Goal: Information Seeking & Learning: Learn about a topic

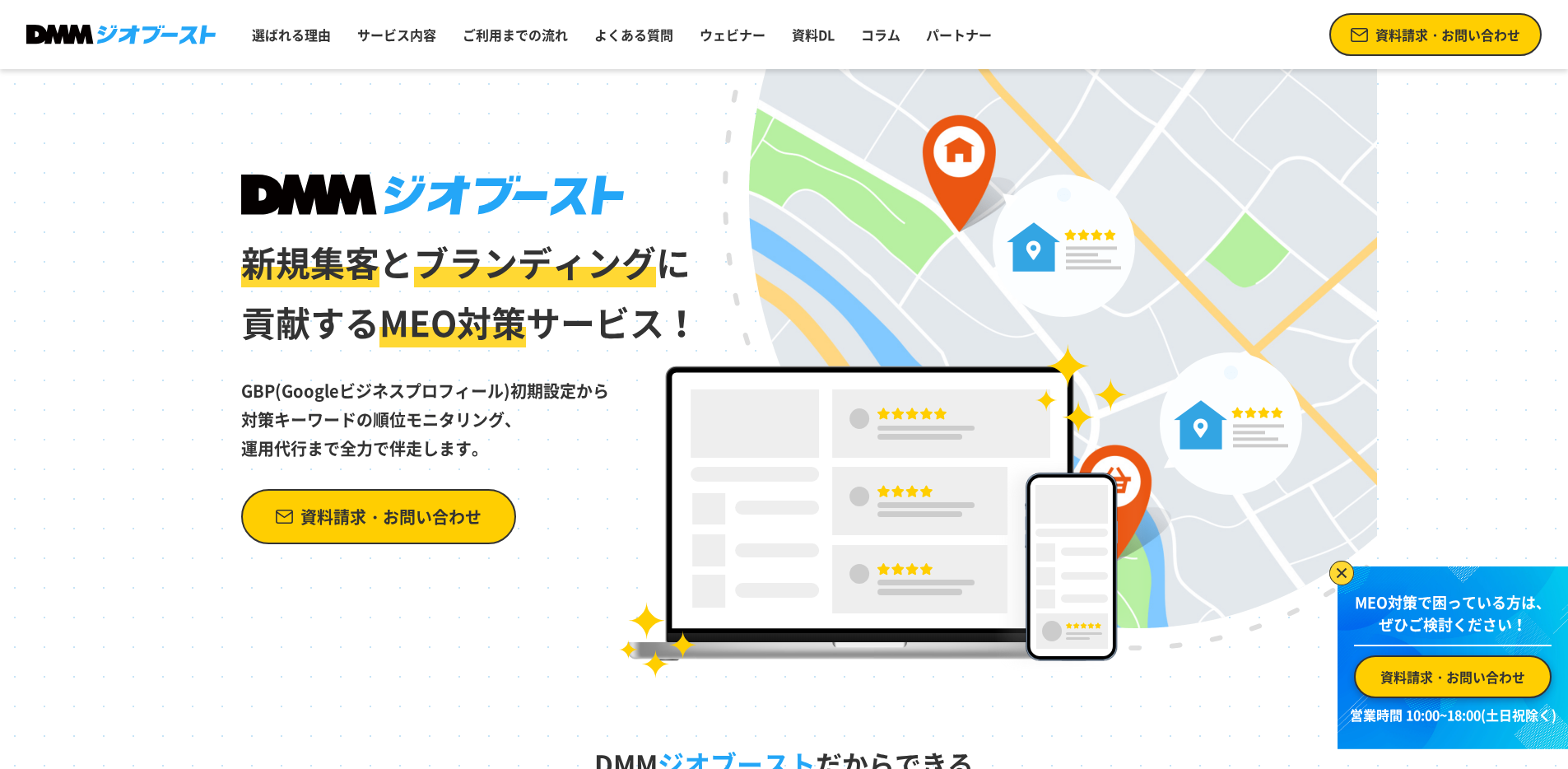
click at [1332, 571] on img at bounding box center [1341, 573] width 25 height 25
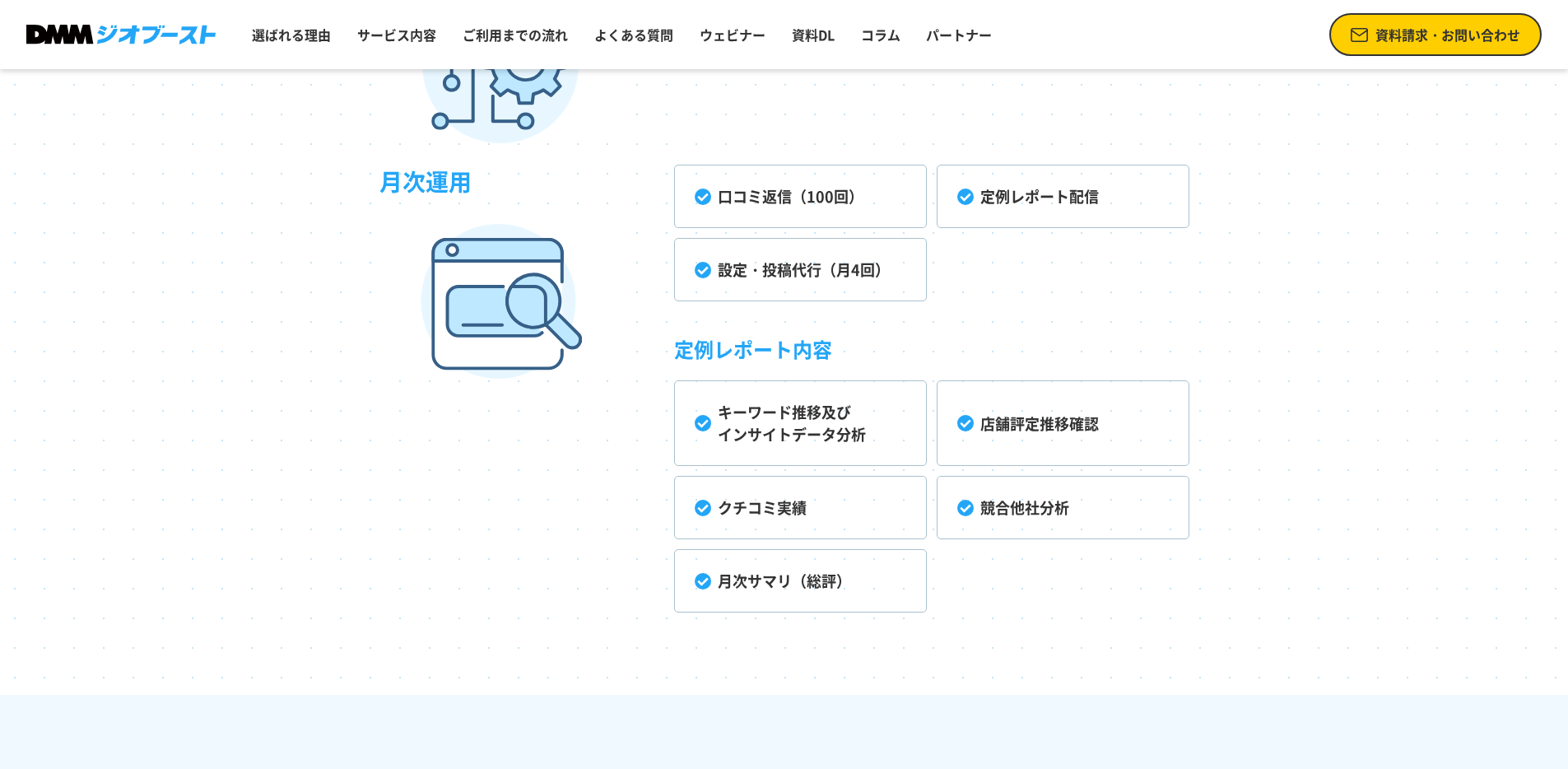
scroll to position [4806, 0]
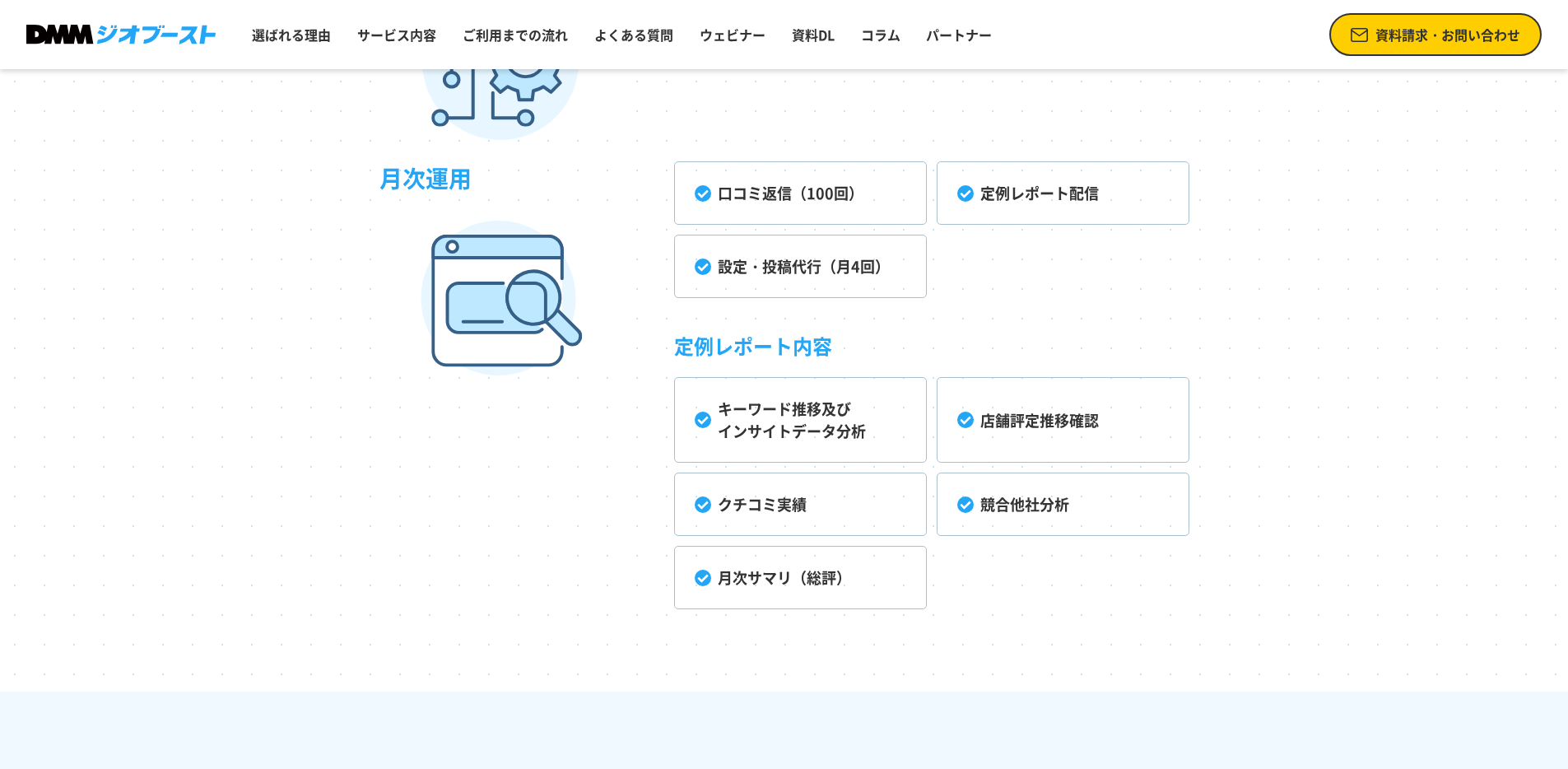
click at [1017, 330] on h4 "定例レポート内容" at bounding box center [931, 342] width 516 height 69
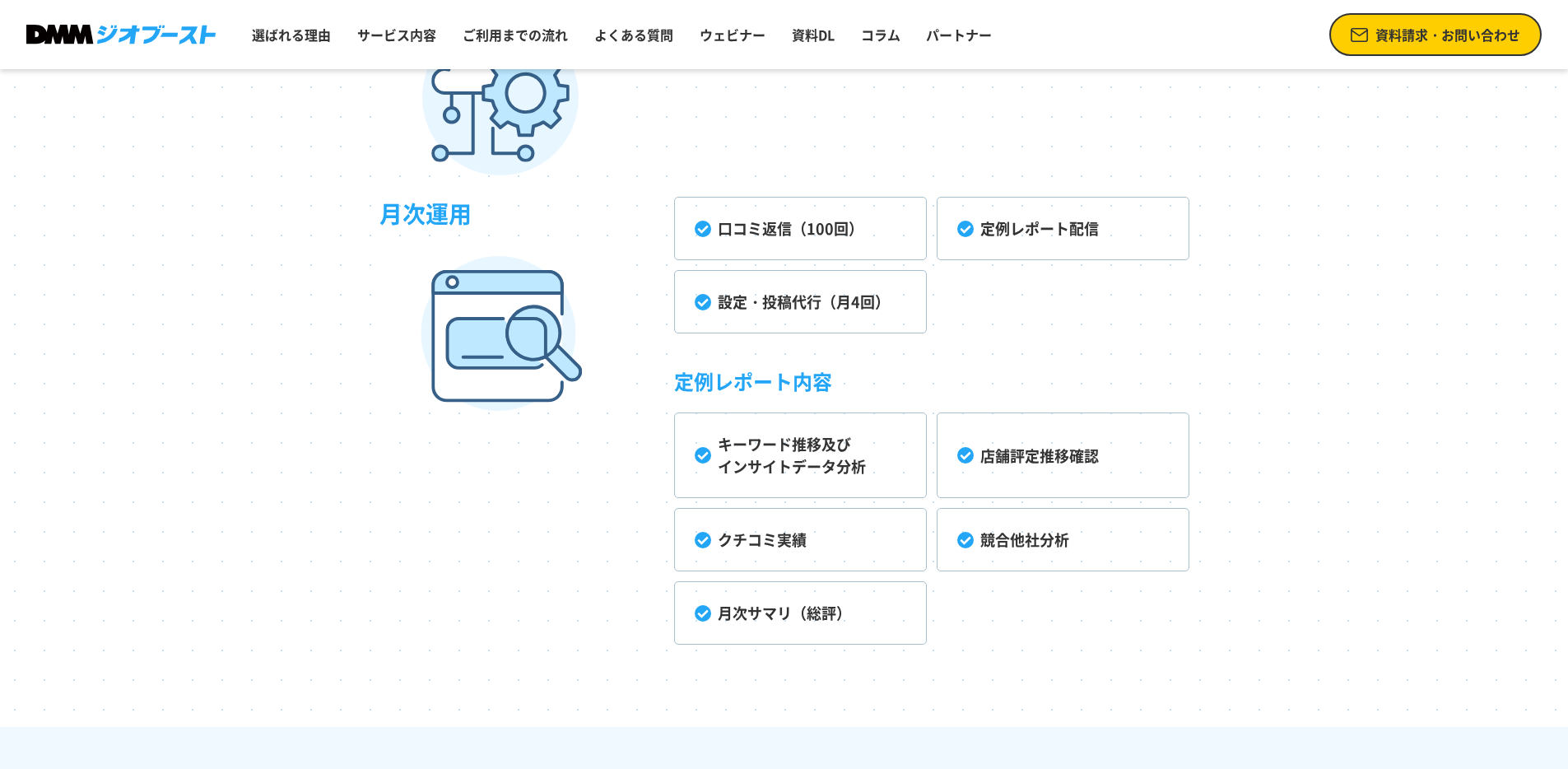
scroll to position [4767, 0]
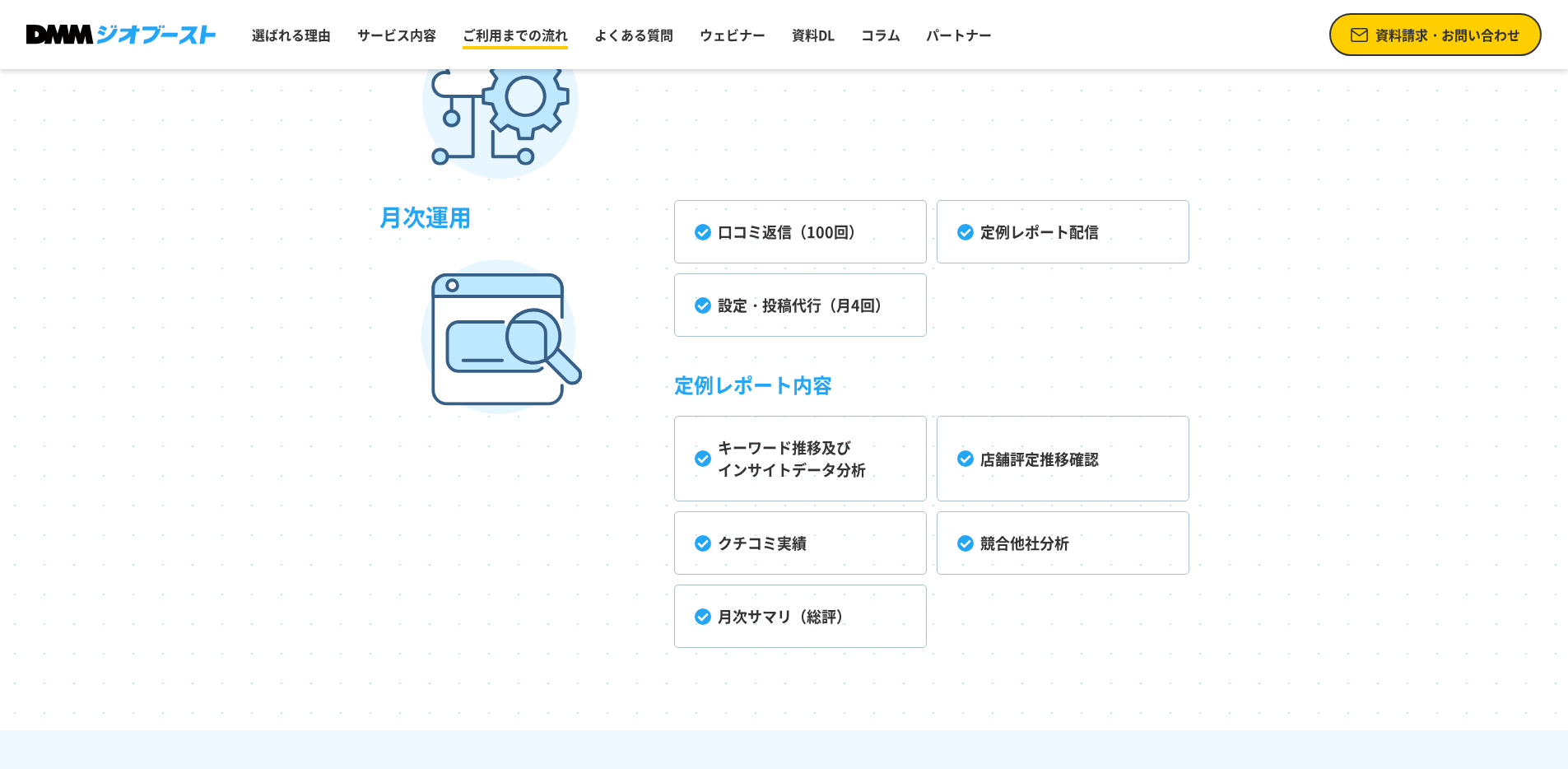
click at [545, 31] on link "ご利用までの流れ" at bounding box center [515, 34] width 118 height 33
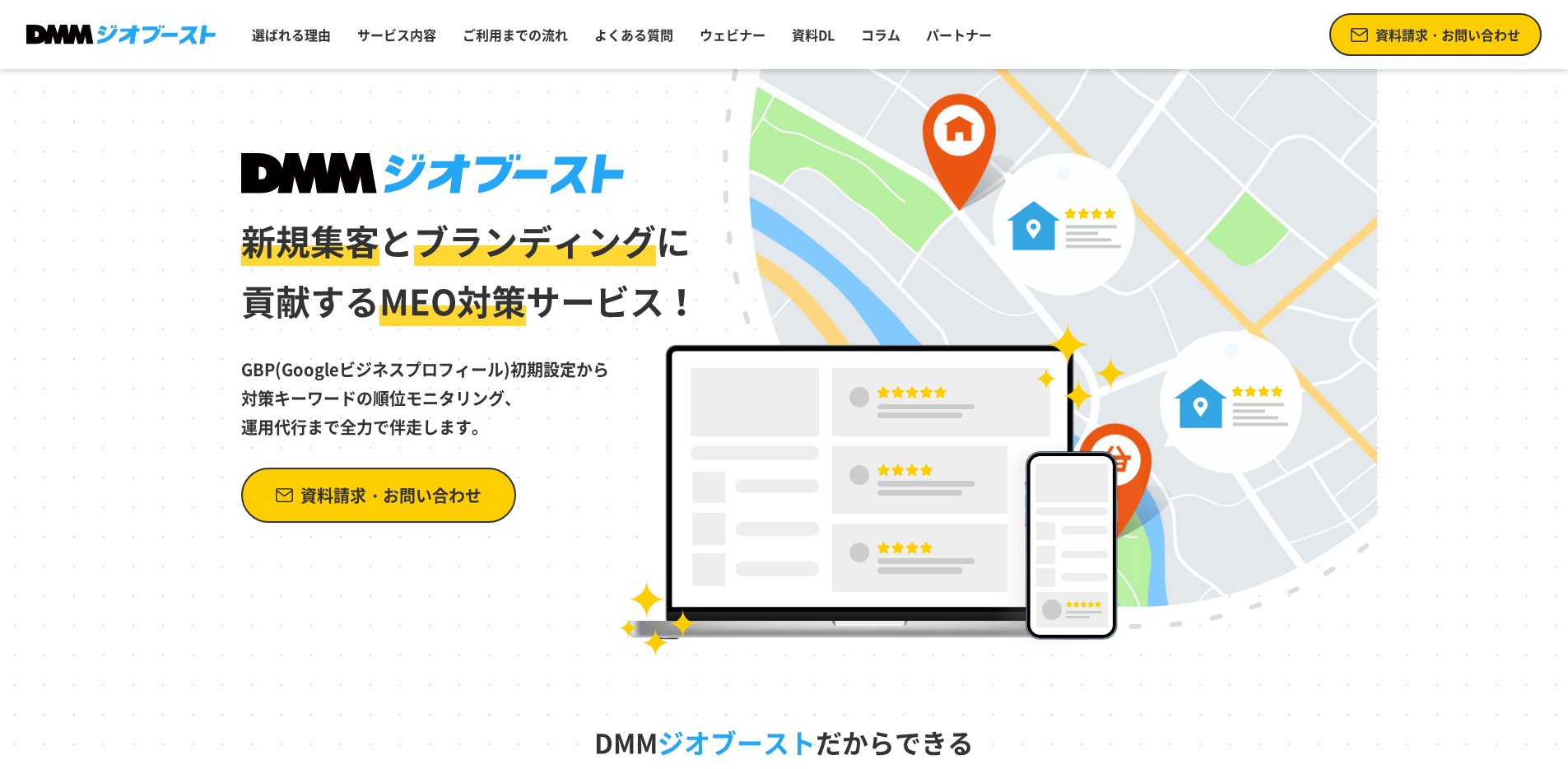
scroll to position [25, 0]
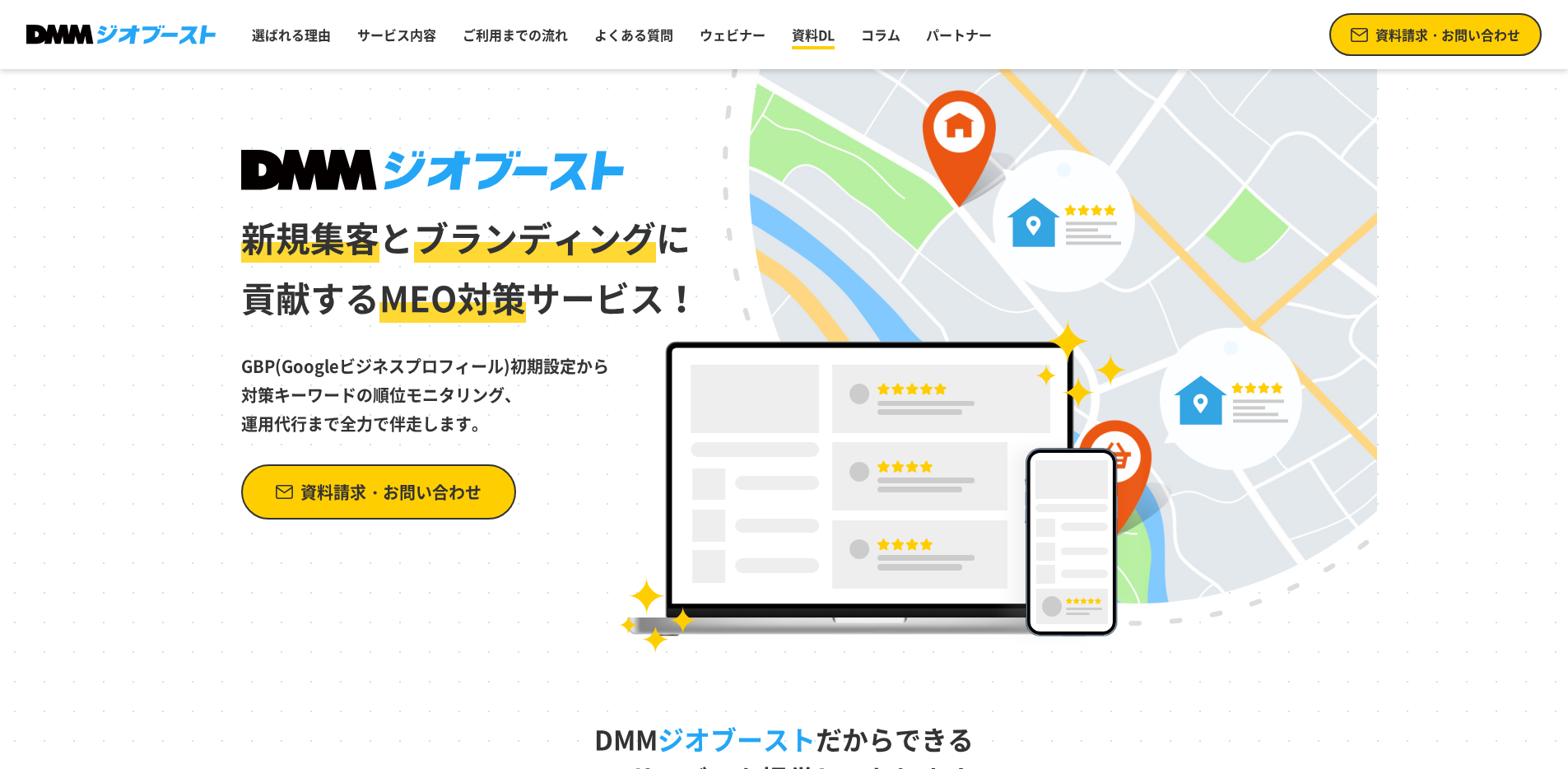
click at [803, 43] on link "資料DL" at bounding box center [814, 34] width 56 height 33
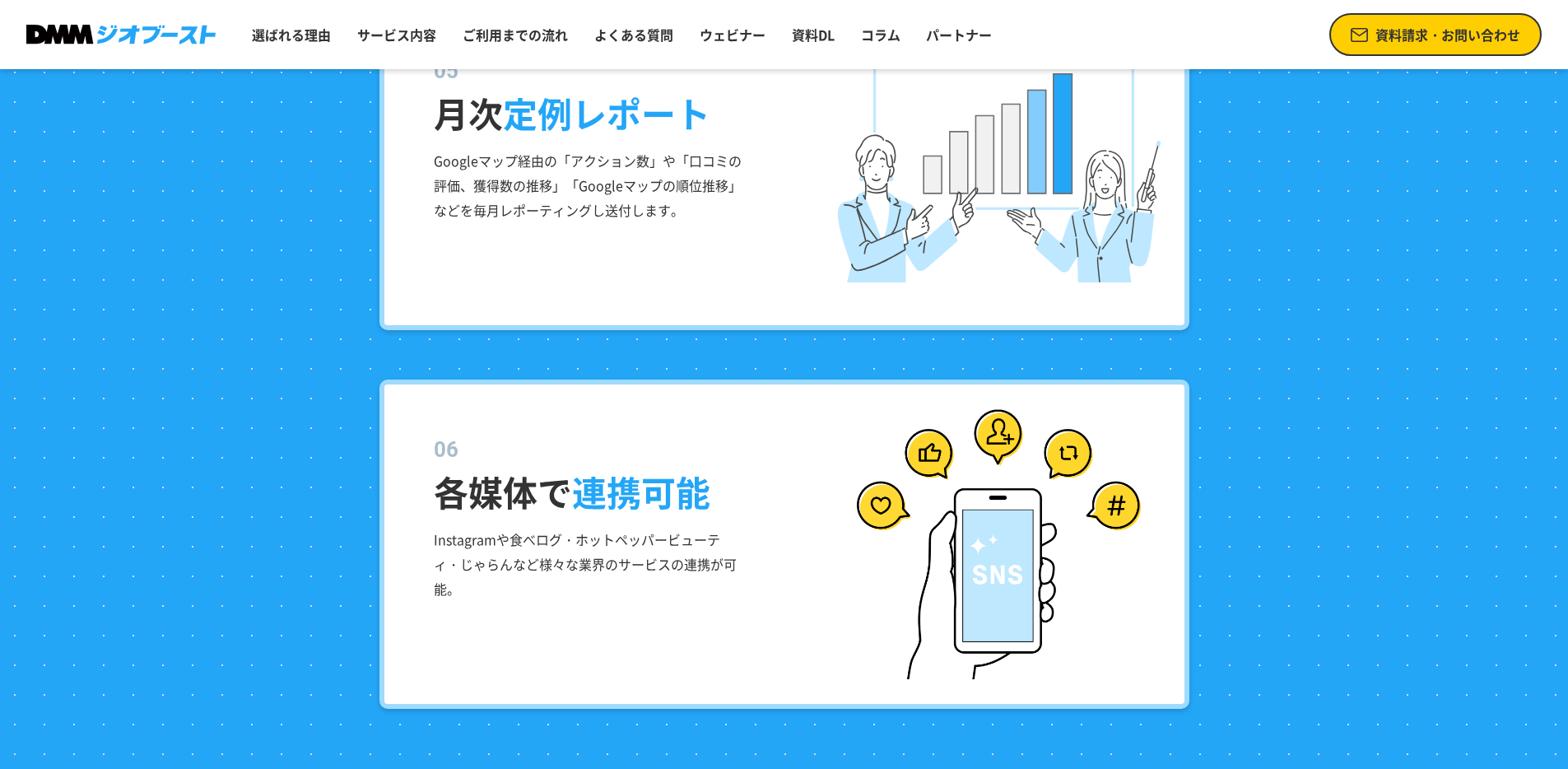
scroll to position [3452, 0]
click at [1456, 30] on span "資料請求・お問い合わせ" at bounding box center [1448, 34] width 145 height 20
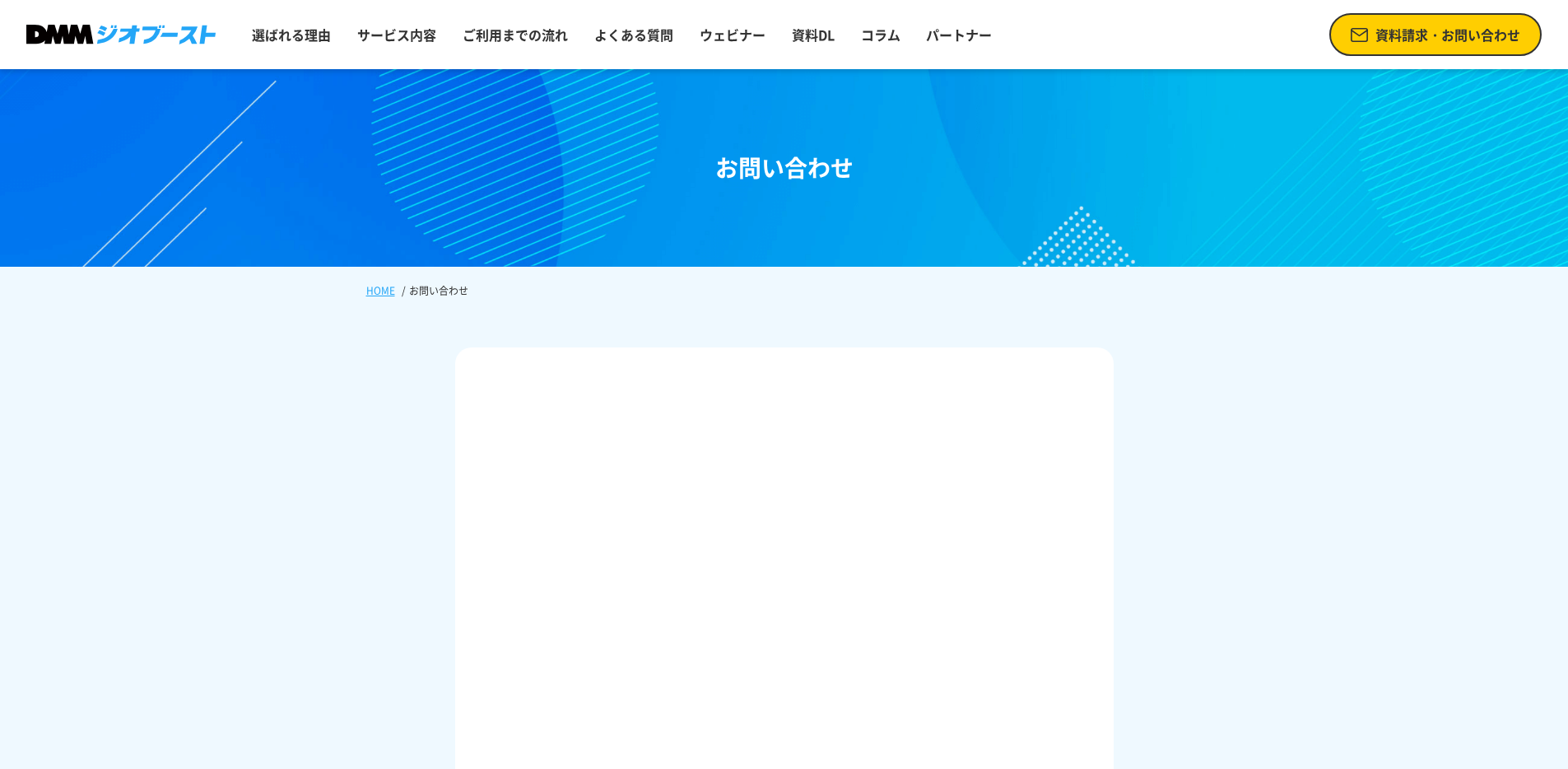
click at [84, 33] on img at bounding box center [121, 35] width 189 height 20
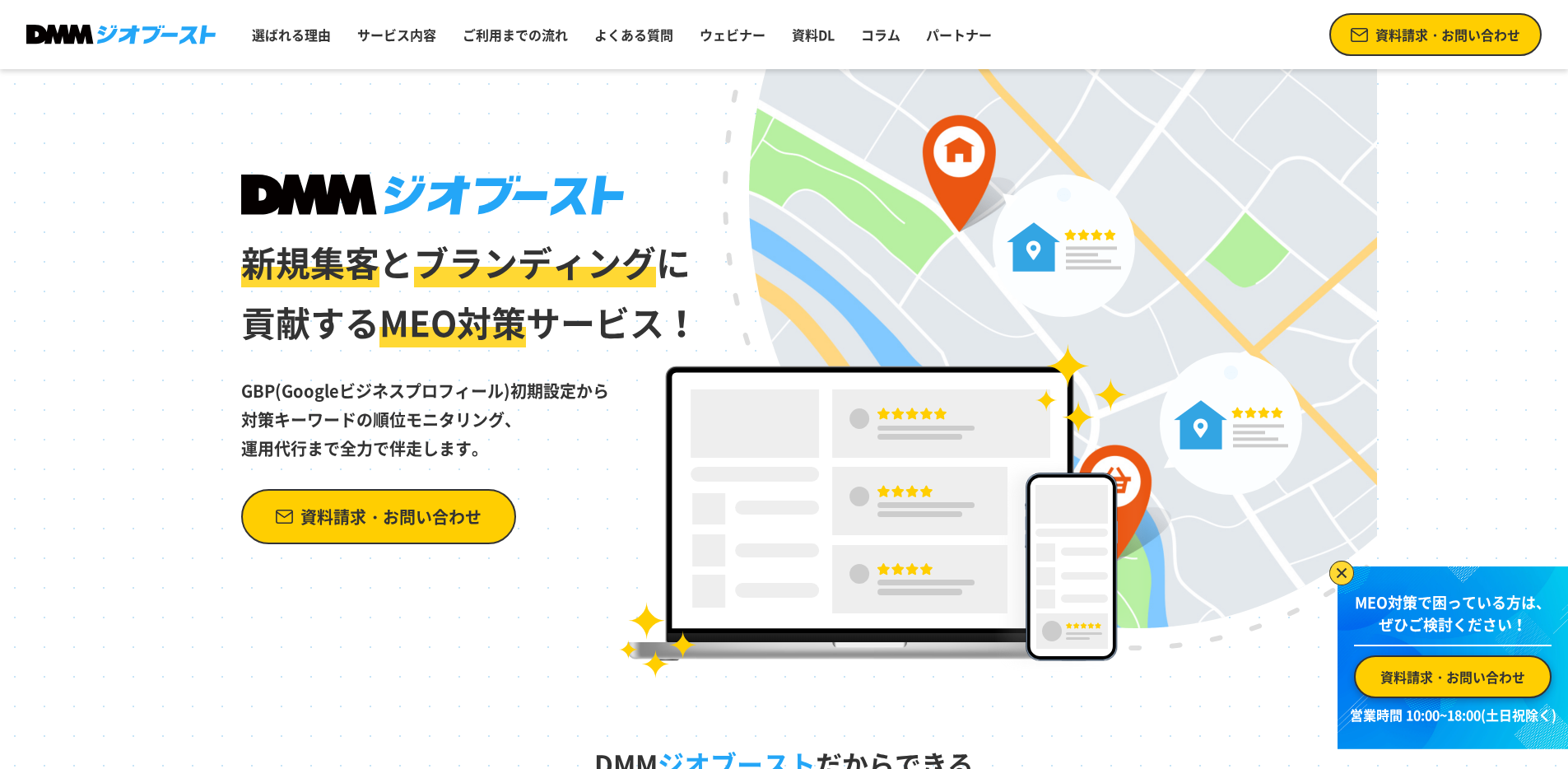
click at [1448, 37] on span "資料請求・お問い合わせ" at bounding box center [1448, 34] width 145 height 20
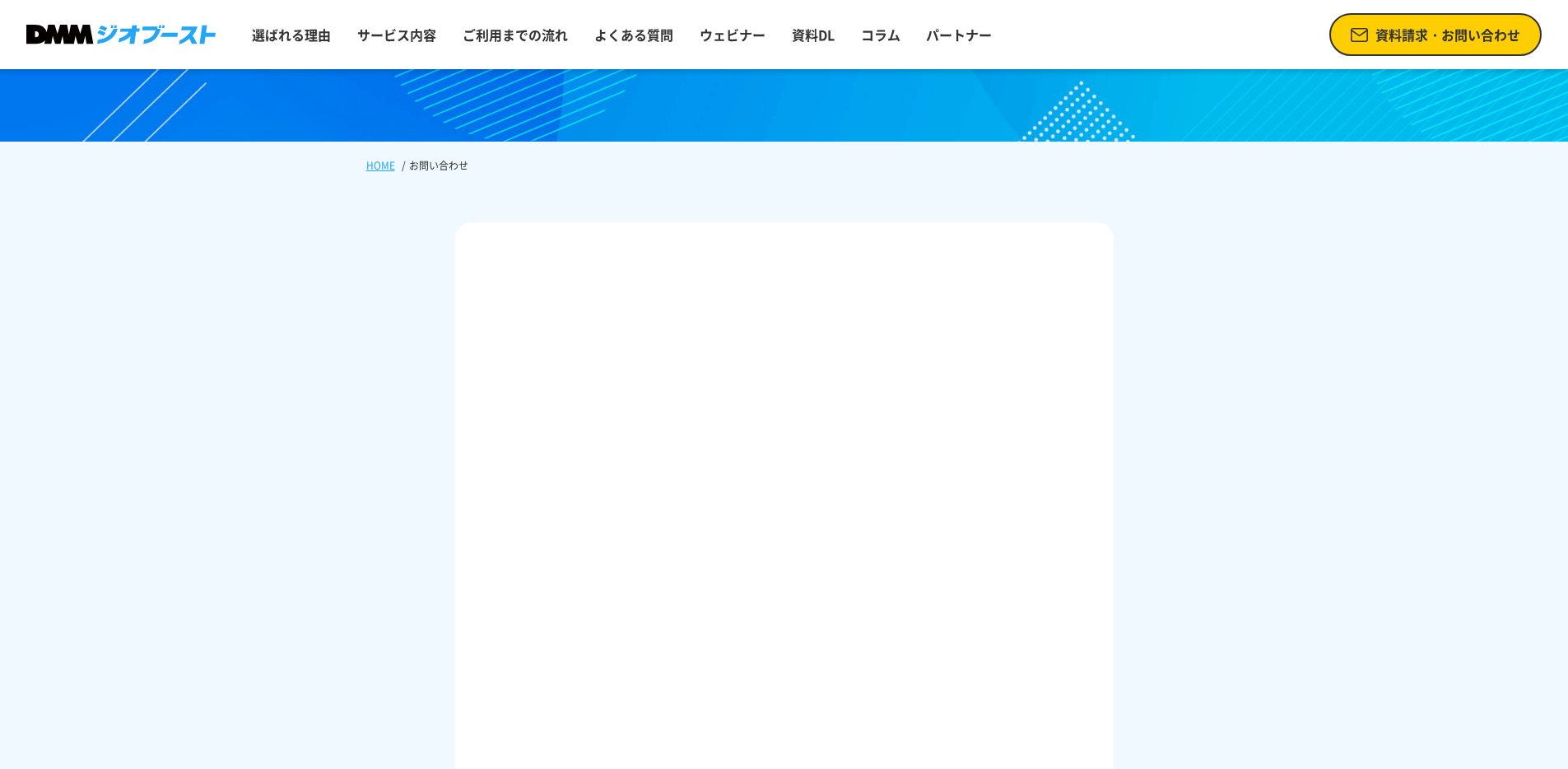
scroll to position [136, 0]
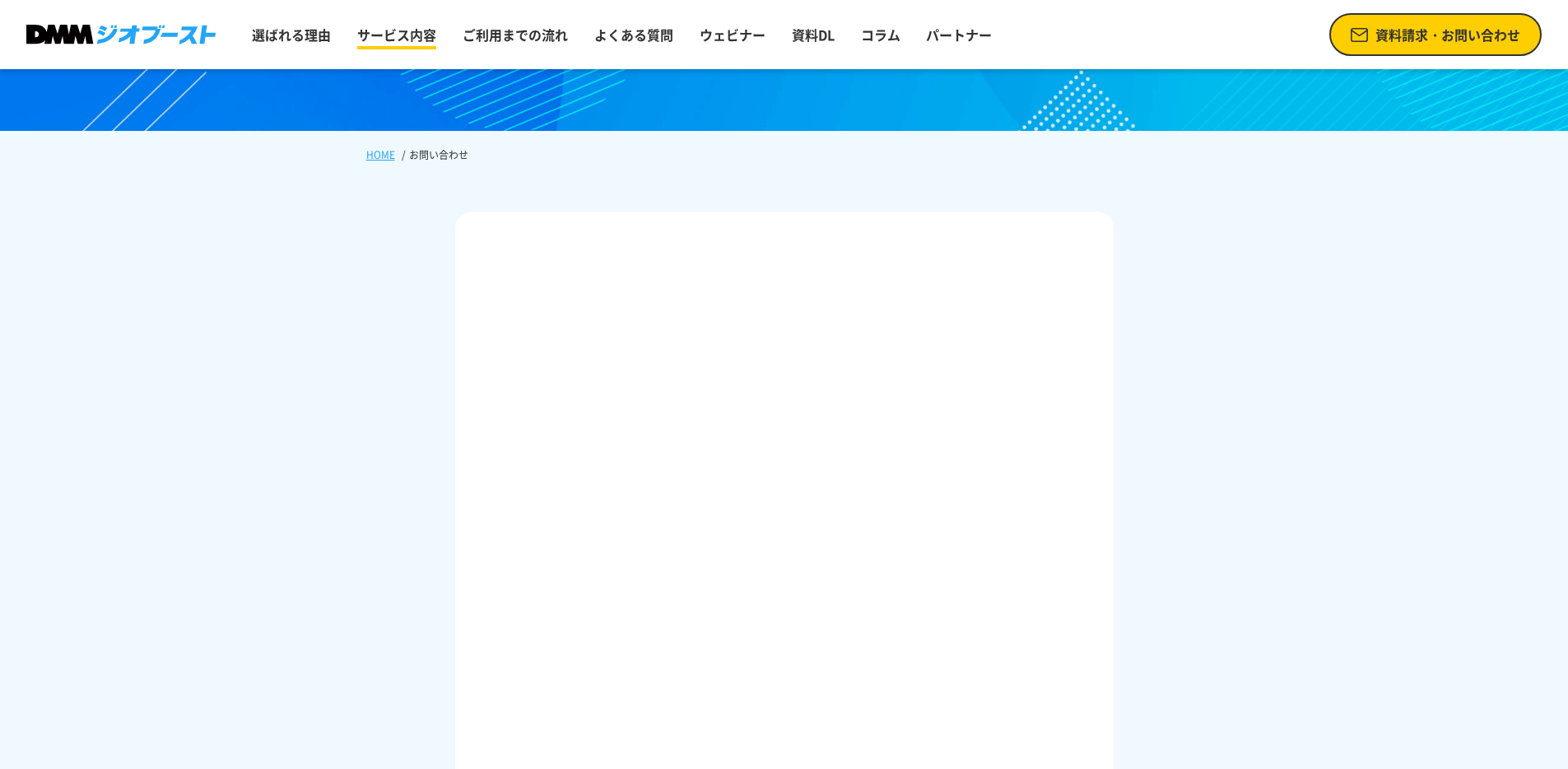
click at [404, 32] on link "サービス内容" at bounding box center [397, 34] width 92 height 33
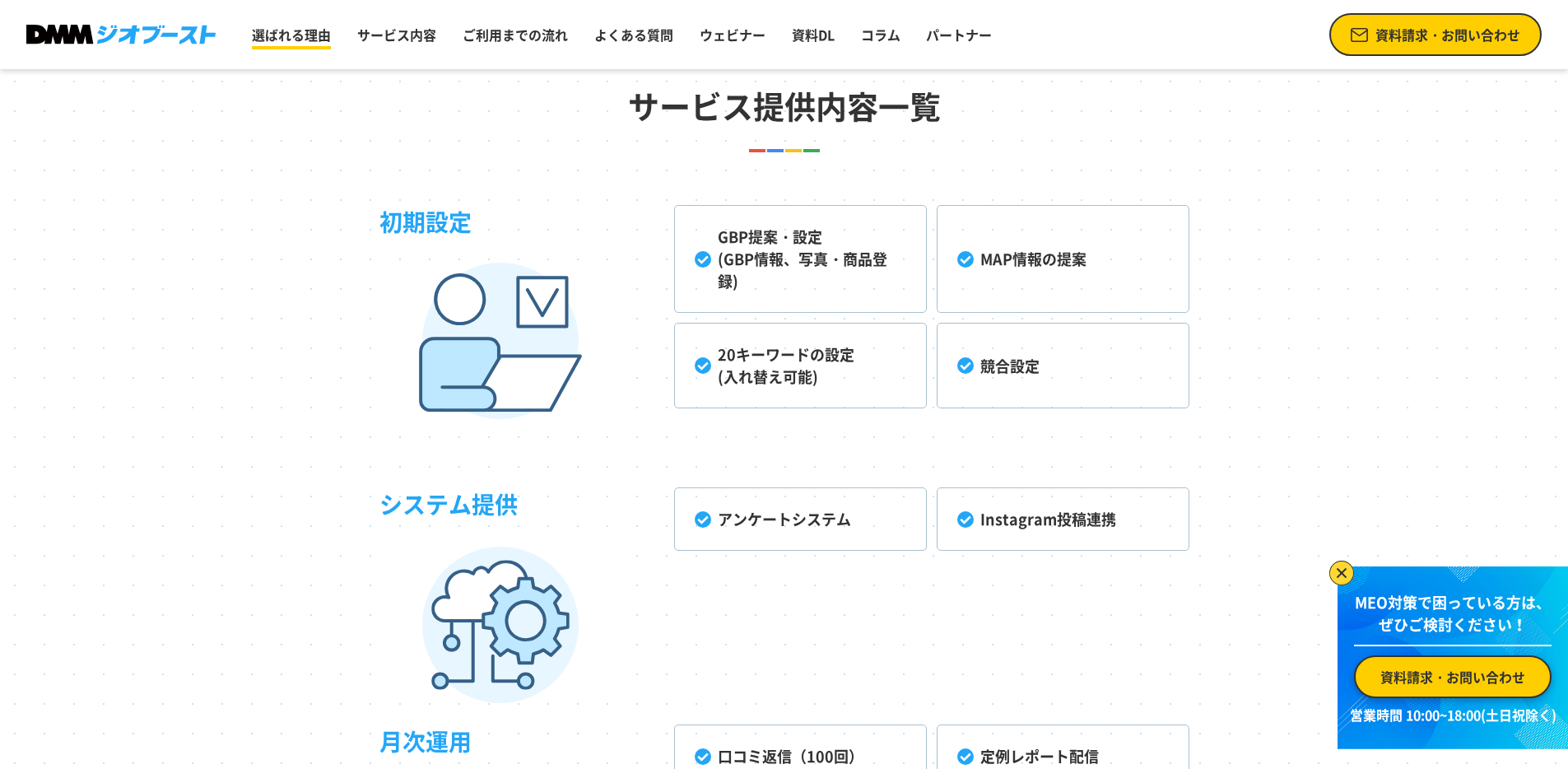
click at [318, 33] on link "選ばれる理由" at bounding box center [291, 34] width 92 height 33
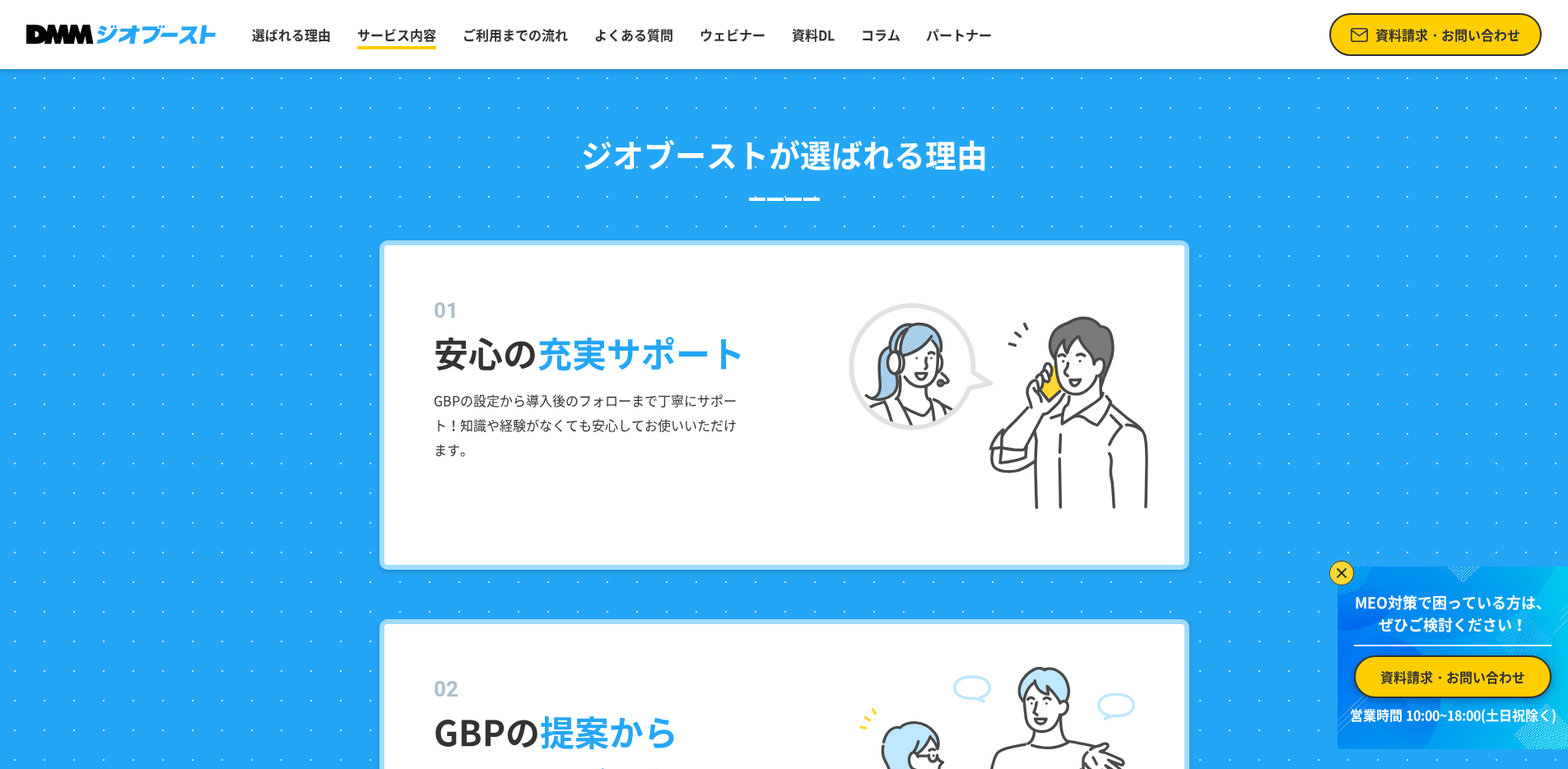
click at [393, 37] on link "サービス内容" at bounding box center [397, 34] width 92 height 33
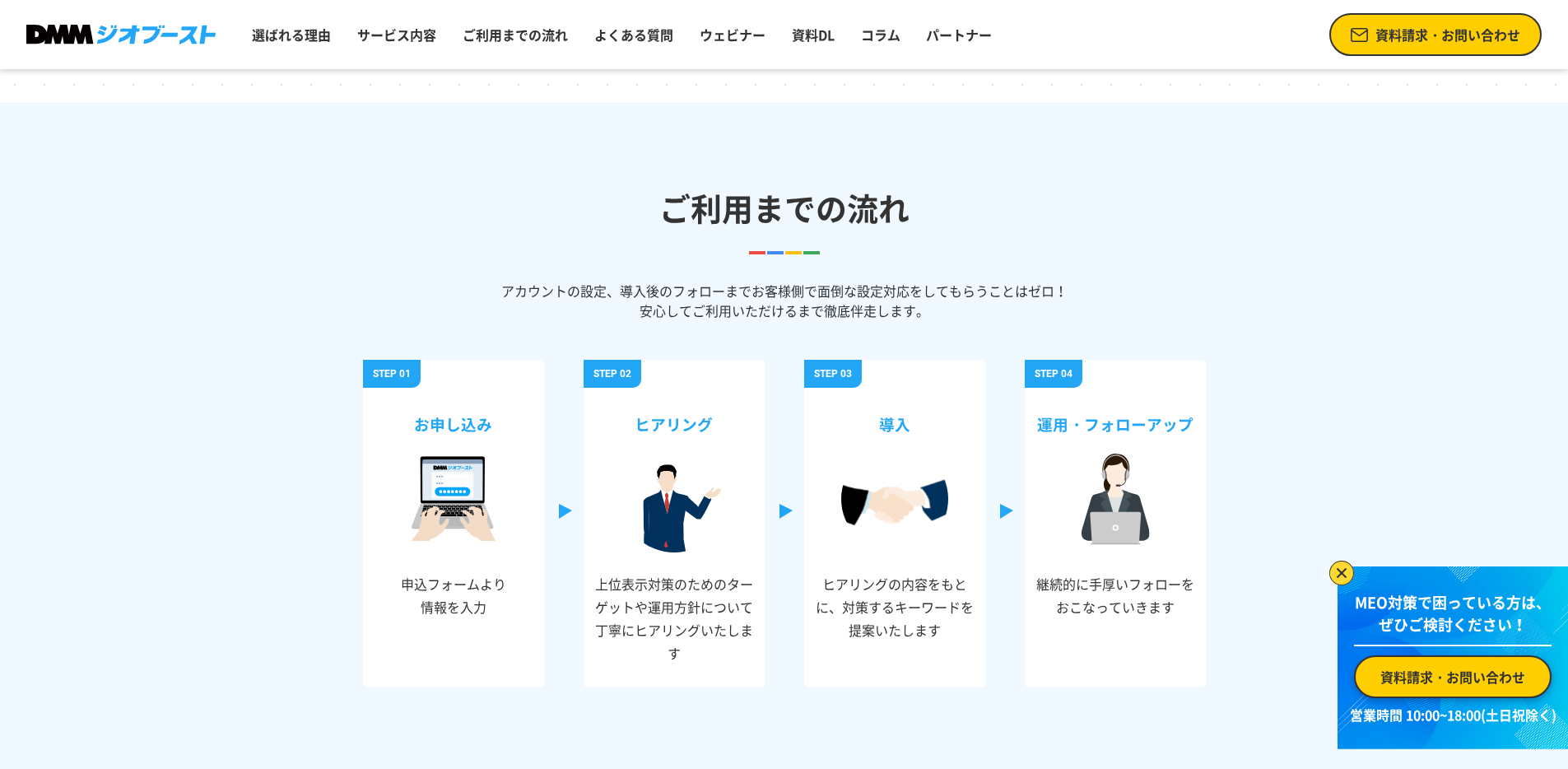
scroll to position [5397, 0]
click at [1334, 574] on img at bounding box center [1341, 573] width 25 height 25
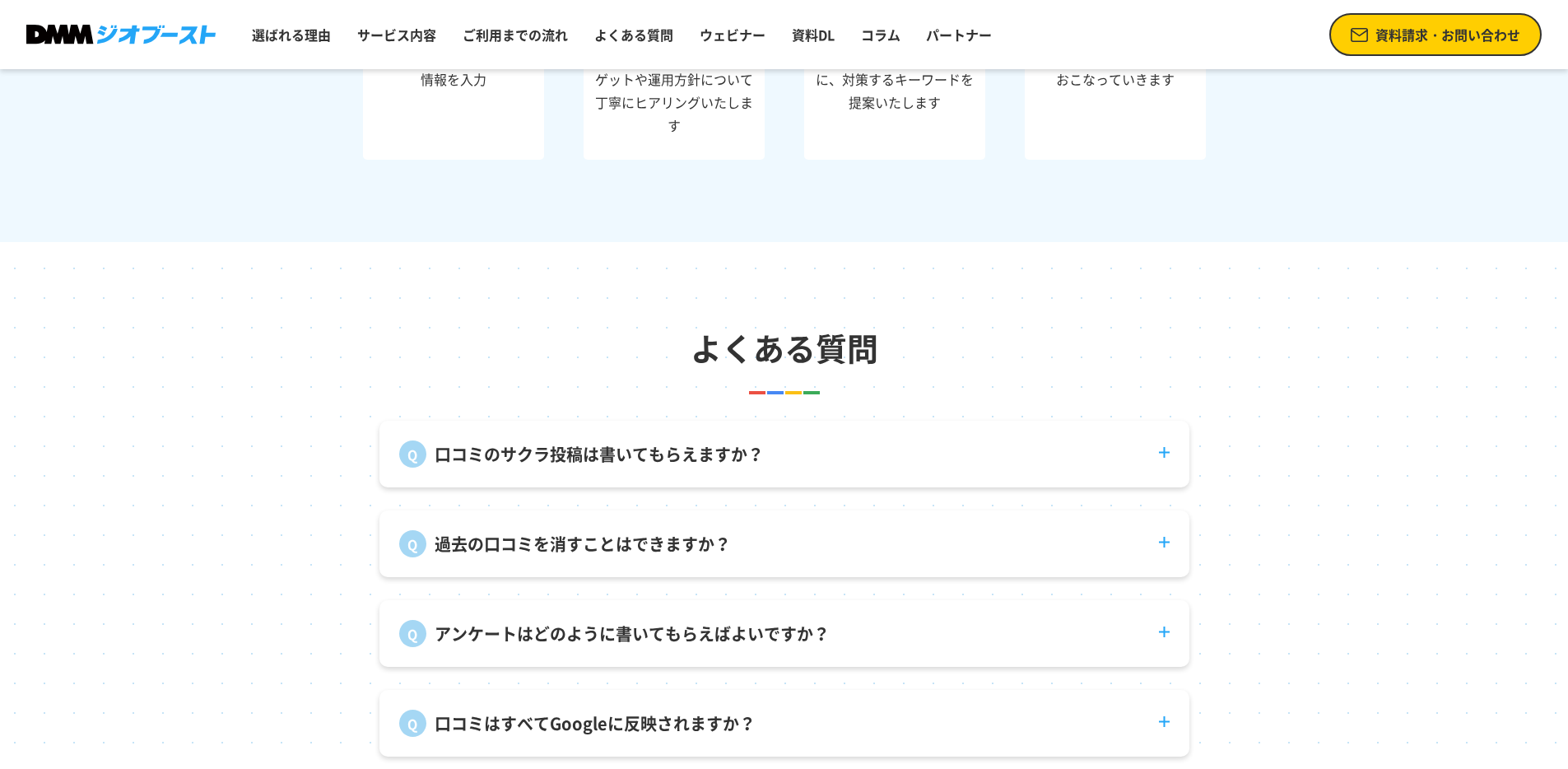
scroll to position [5994, 0]
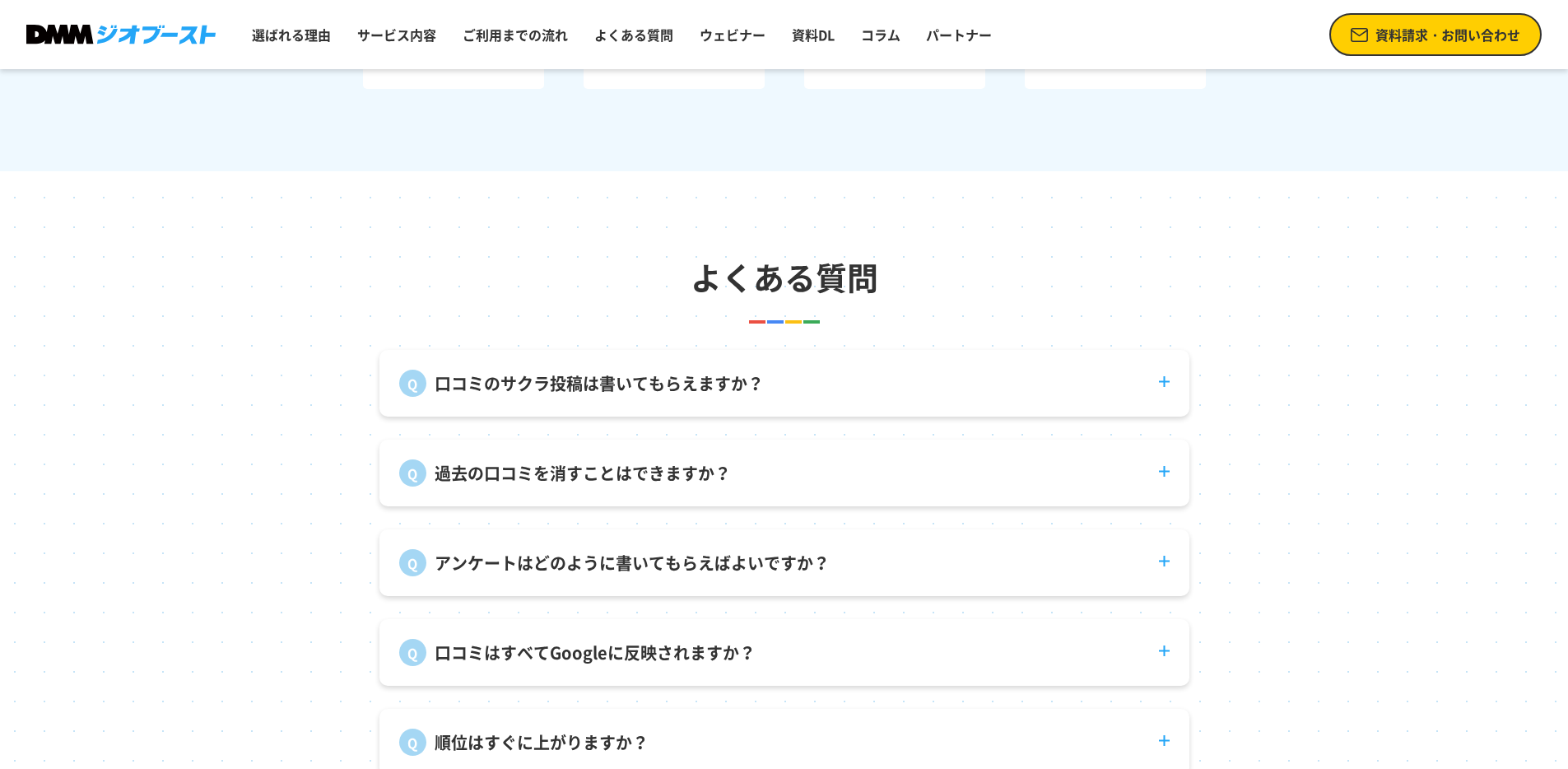
click at [1164, 397] on dt "口コミのサクラ投稿は書いてもらえますか？" at bounding box center [784, 373] width 810 height 47
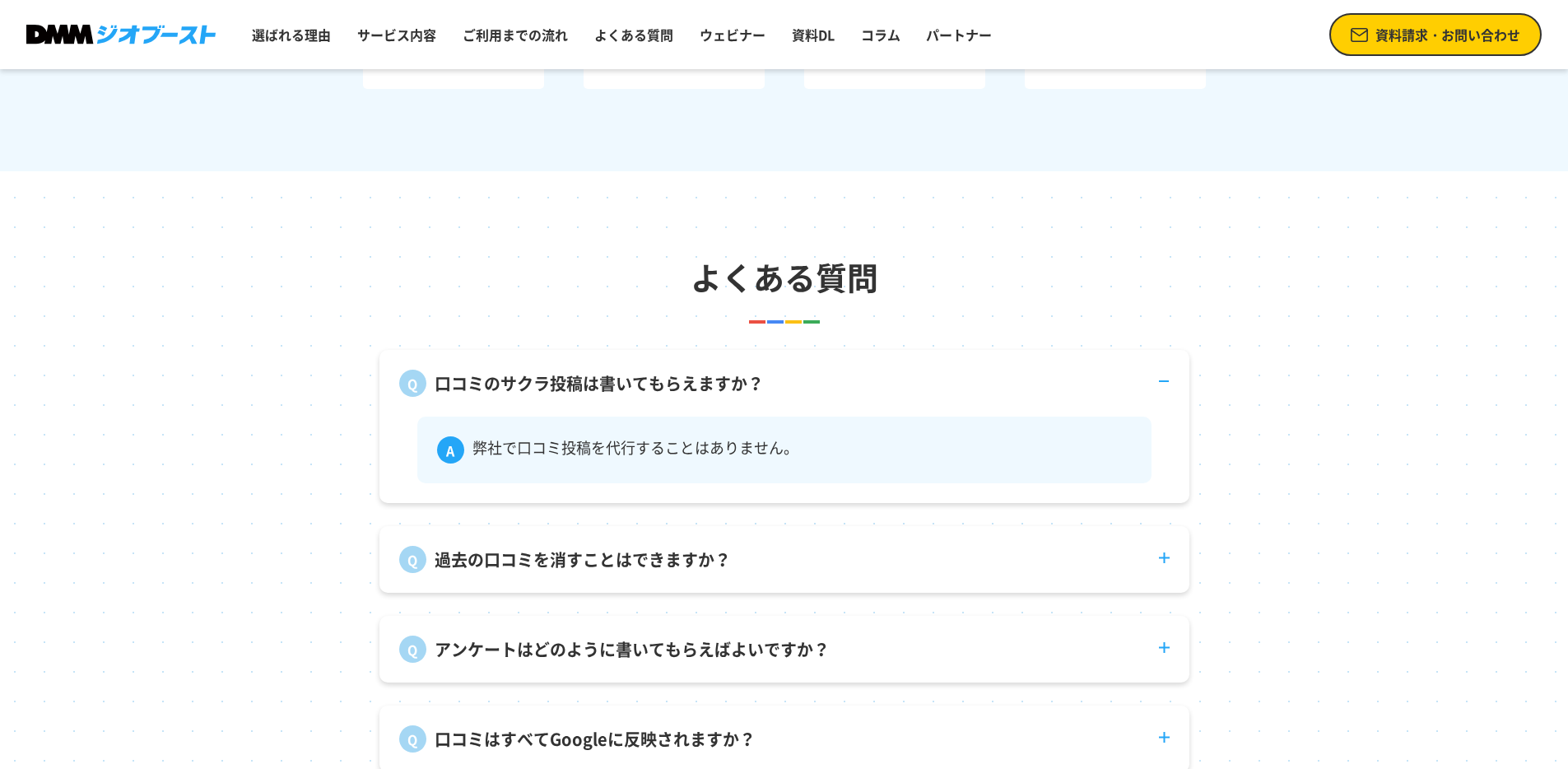
click at [1163, 397] on dt "口コミのサクラ投稿は書いてもらえますか？" at bounding box center [784, 373] width 810 height 47
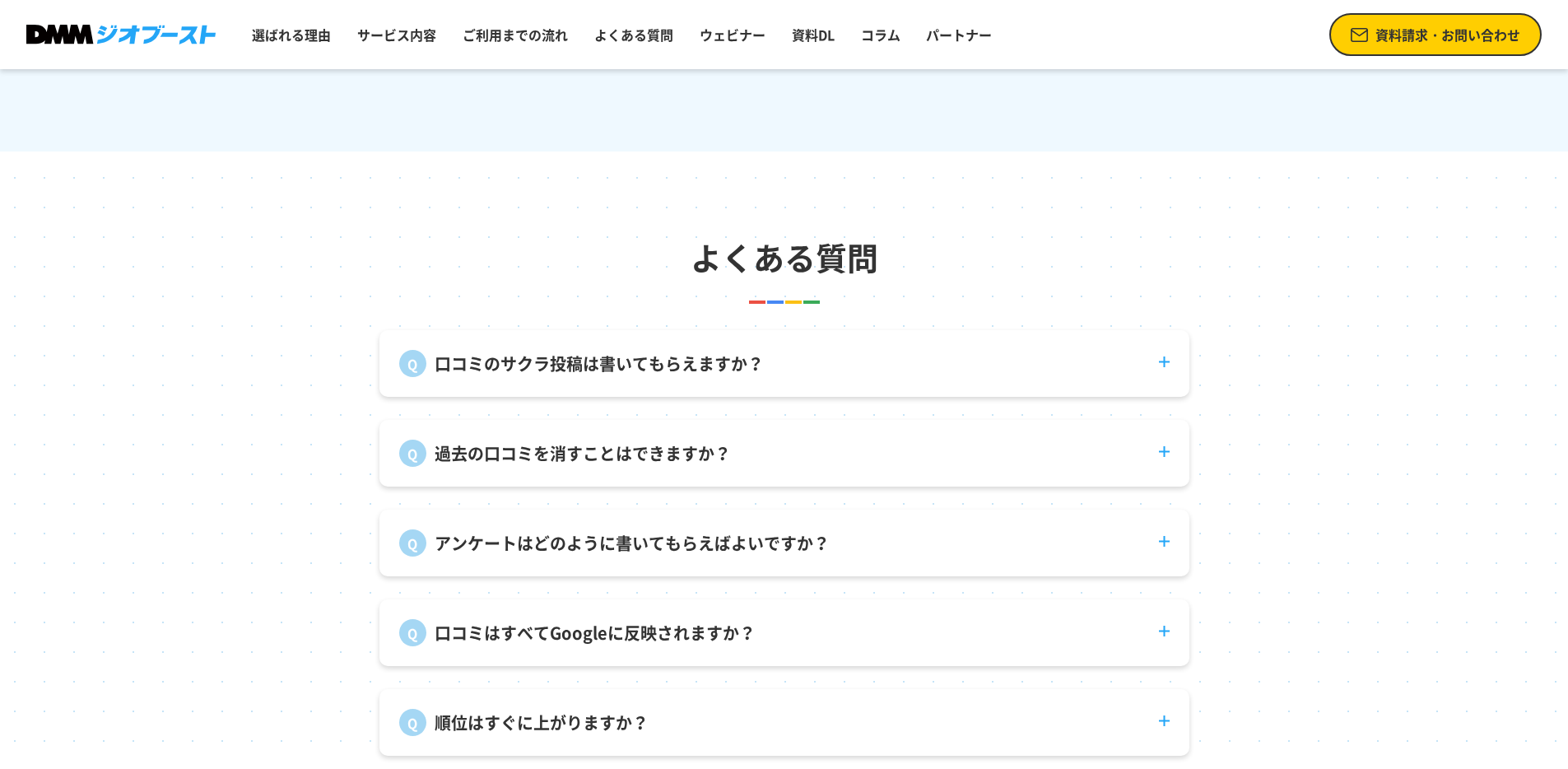
scroll to position [6016, 0]
click at [1171, 457] on dt "過去の口コミを消すことはできますか？" at bounding box center [784, 442] width 810 height 47
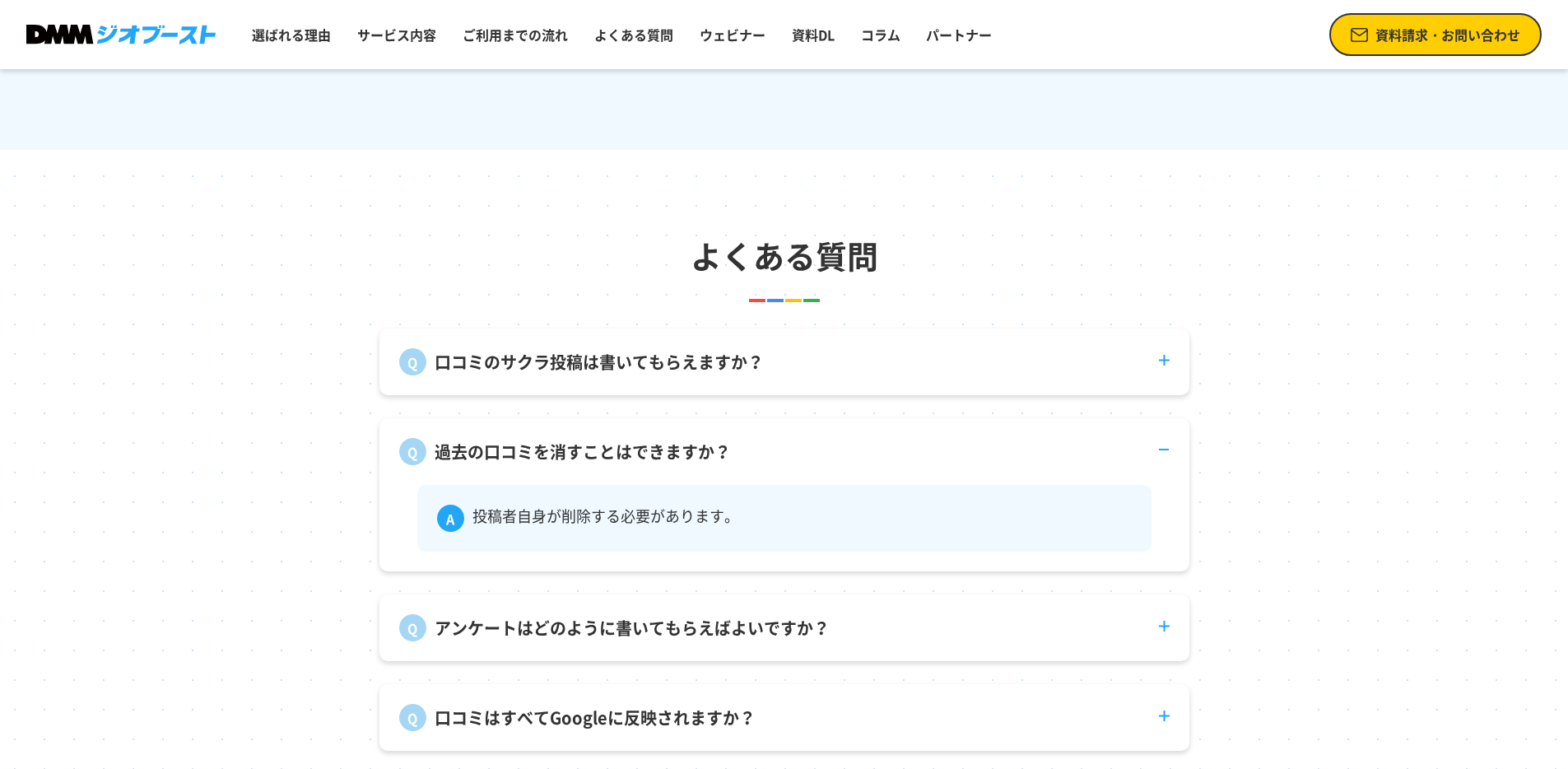
click at [1171, 456] on dt "過去の口コミを消すことはできますか？" at bounding box center [784, 442] width 810 height 47
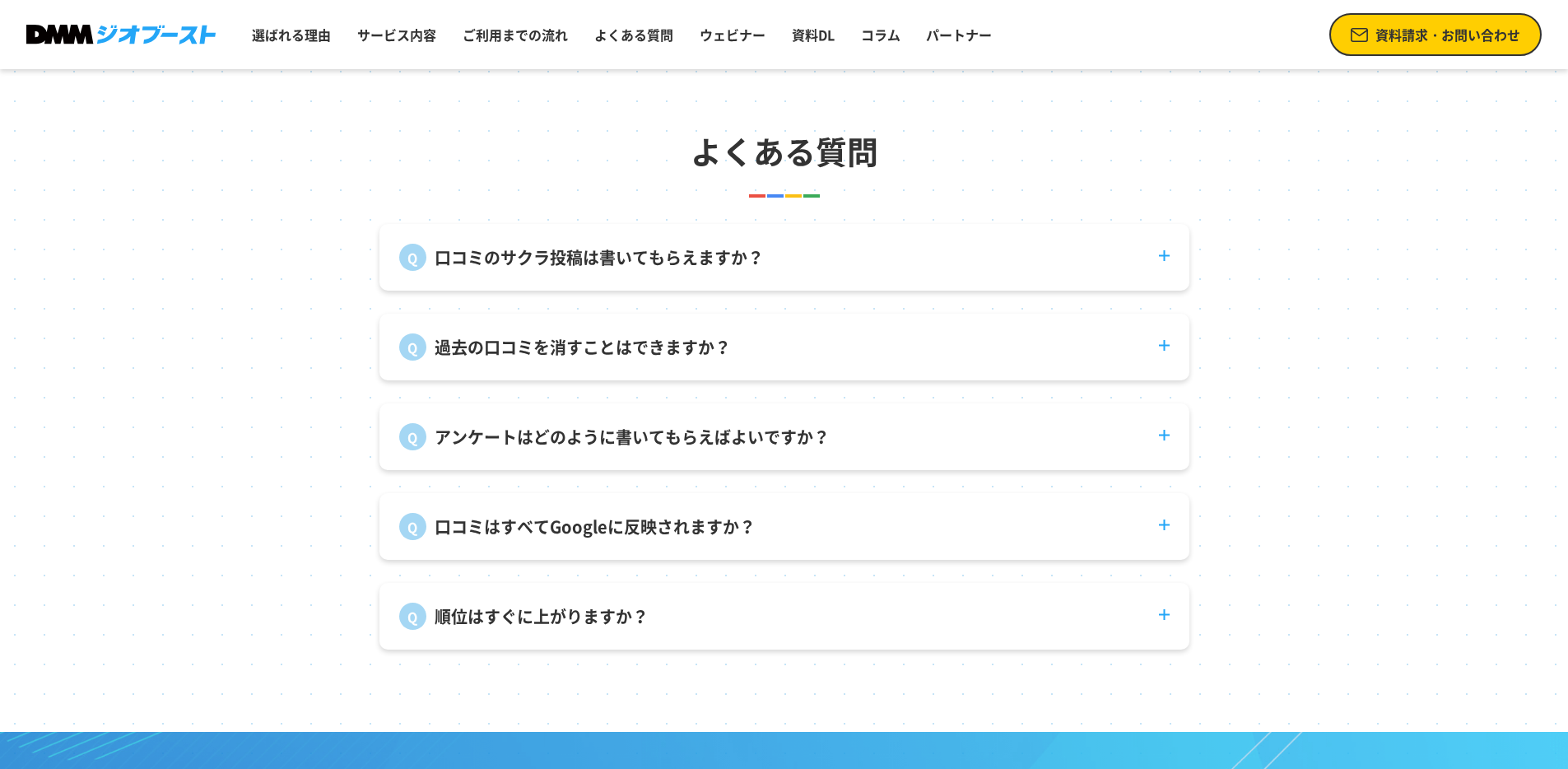
scroll to position [6138, 0]
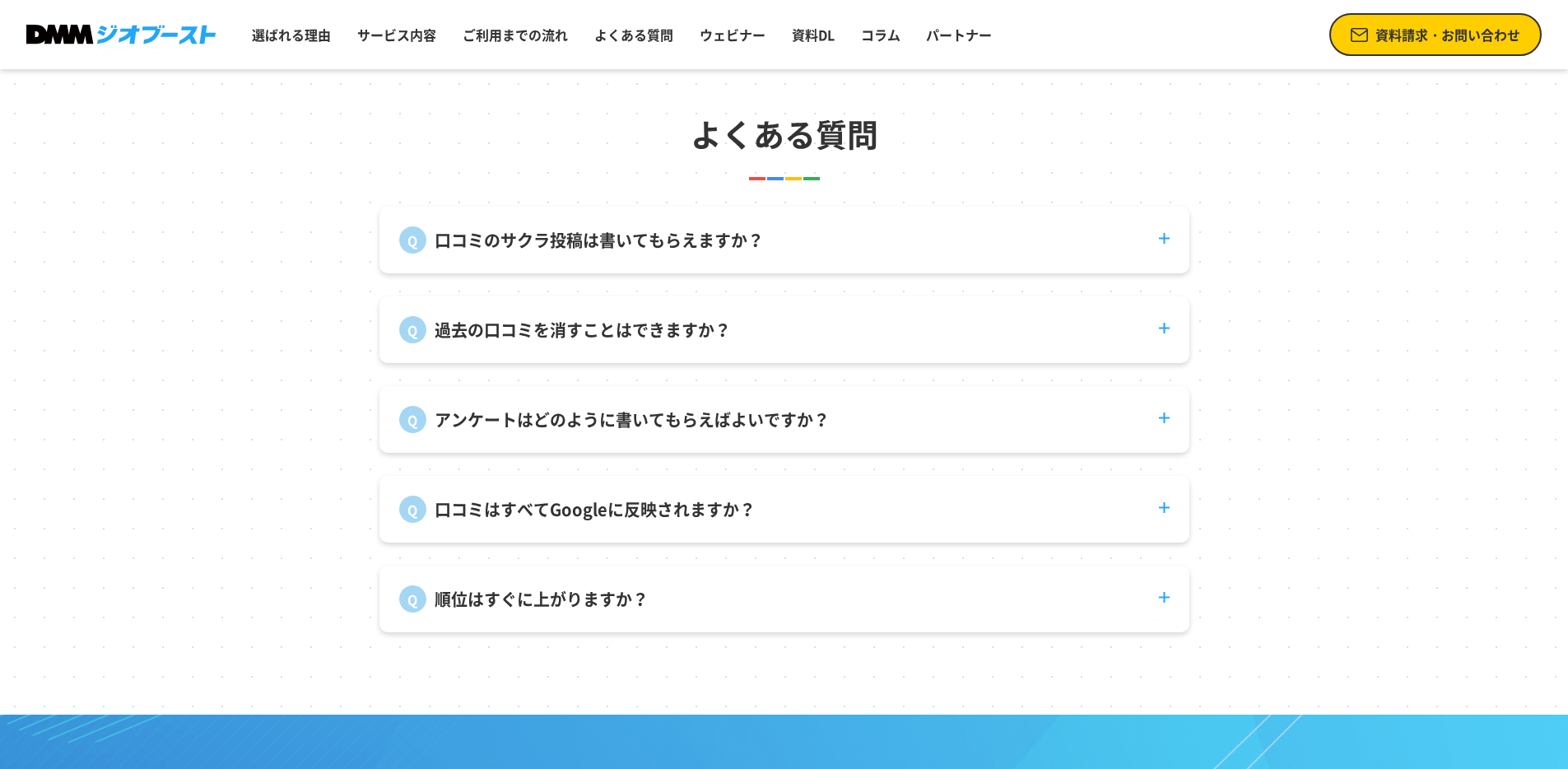
click at [1163, 433] on dt "アンケートはどのように書いてもらえばよいですか？" at bounding box center [784, 409] width 810 height 47
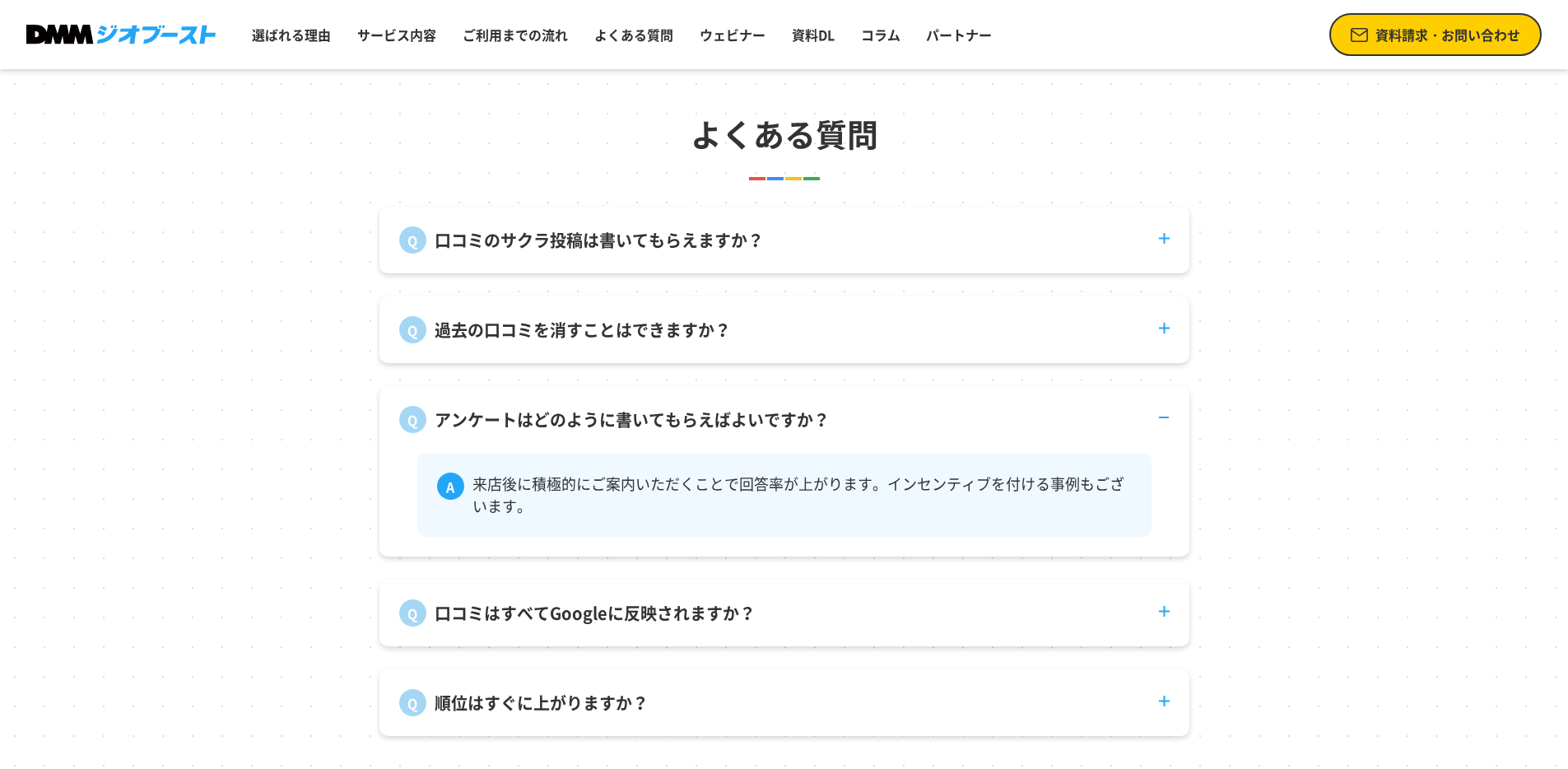
click at [1163, 433] on dt "アンケートはどのように書いてもらえばよいですか？" at bounding box center [784, 409] width 810 height 47
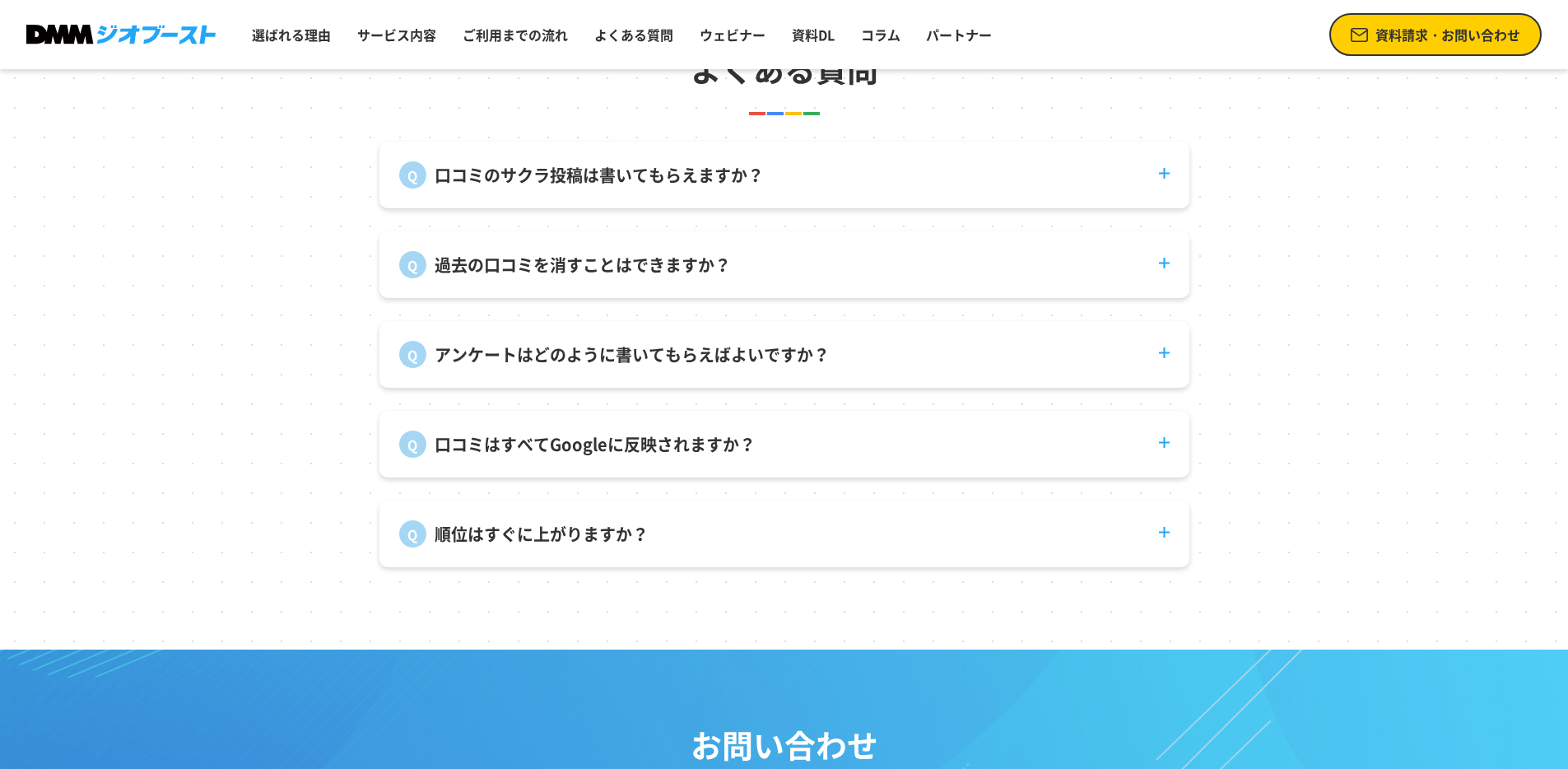
scroll to position [6223, 0]
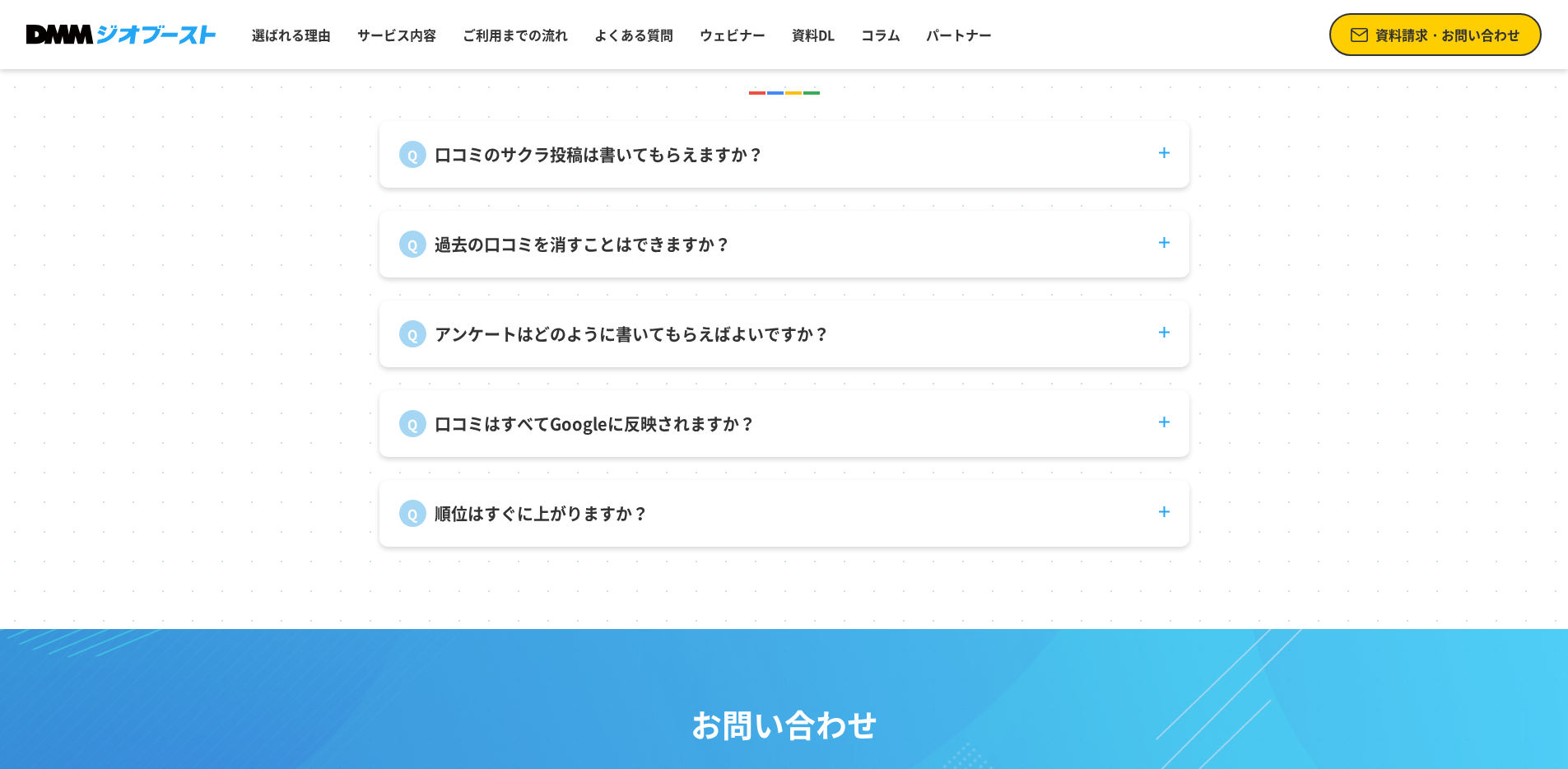
click at [1163, 437] on dt "口コミはすべてGoogleに反映されますか？" at bounding box center [784, 413] width 810 height 47
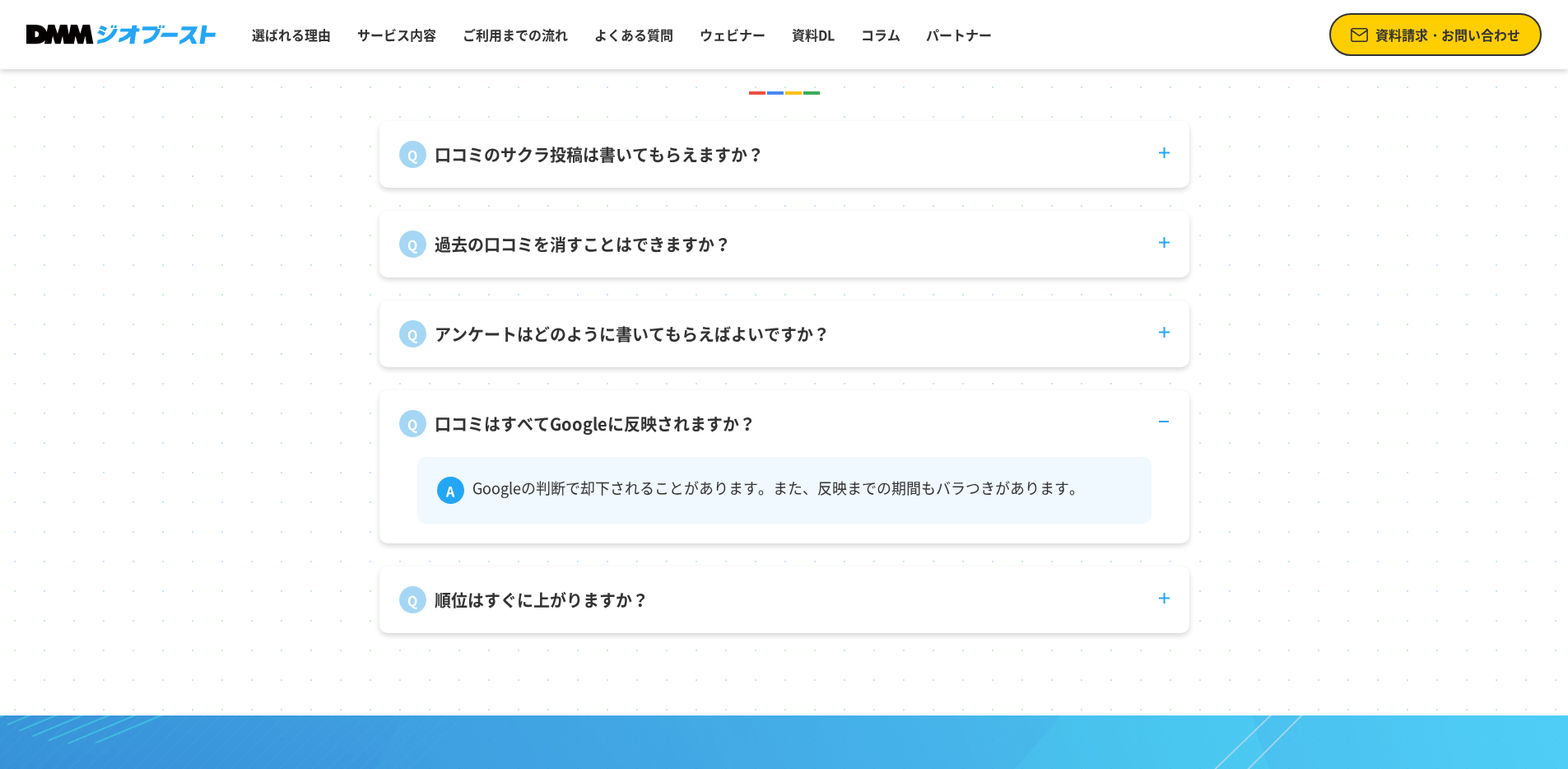
click at [1163, 437] on dt "口コミはすべてGoogleに反映されますか？" at bounding box center [784, 413] width 810 height 47
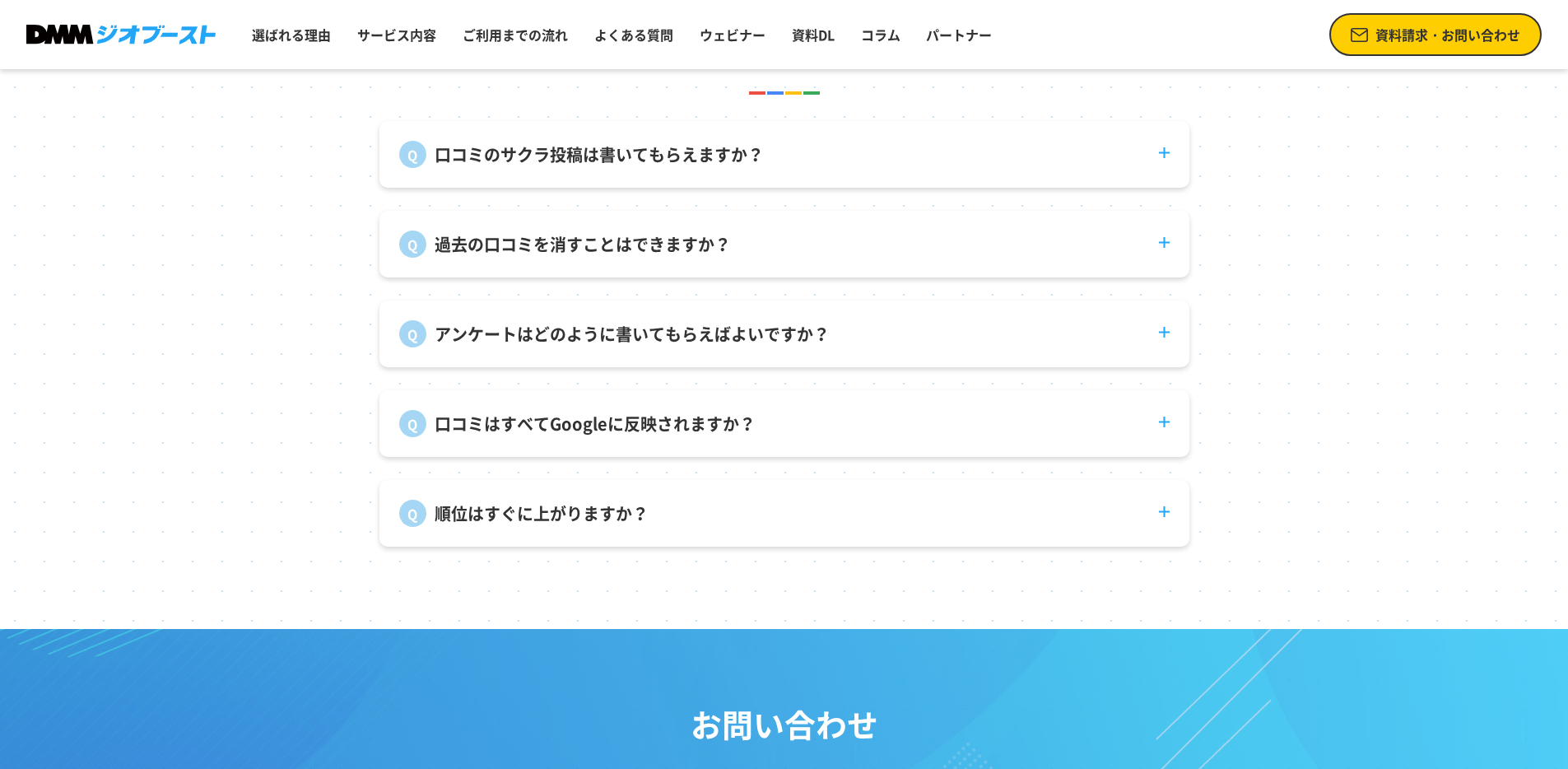
click at [1165, 511] on dt "順位はすぐに上がりますか？" at bounding box center [784, 503] width 810 height 47
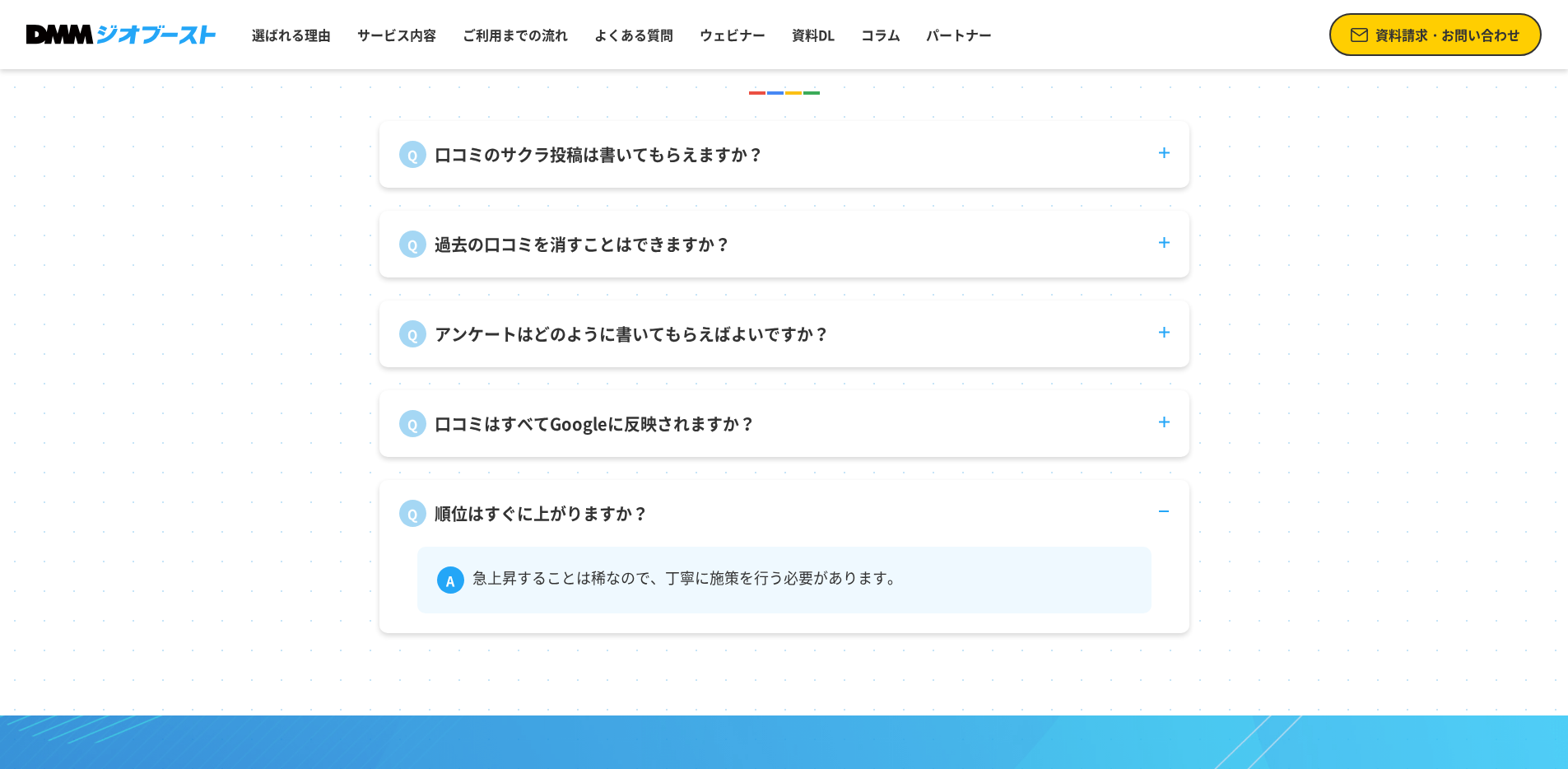
click at [1166, 511] on dt "順位はすぐに上がりますか？" at bounding box center [784, 503] width 810 height 47
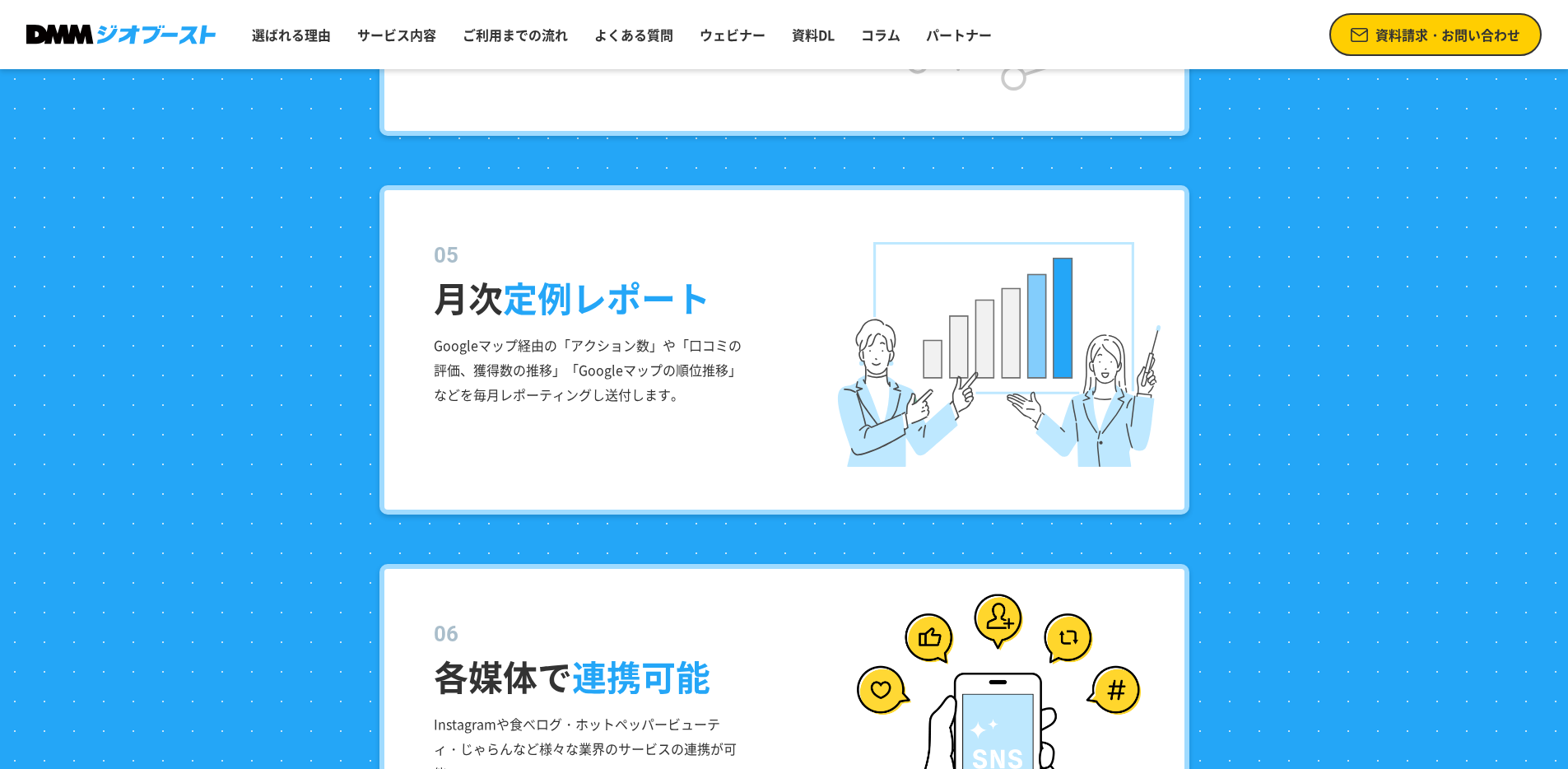
scroll to position [3171, 0]
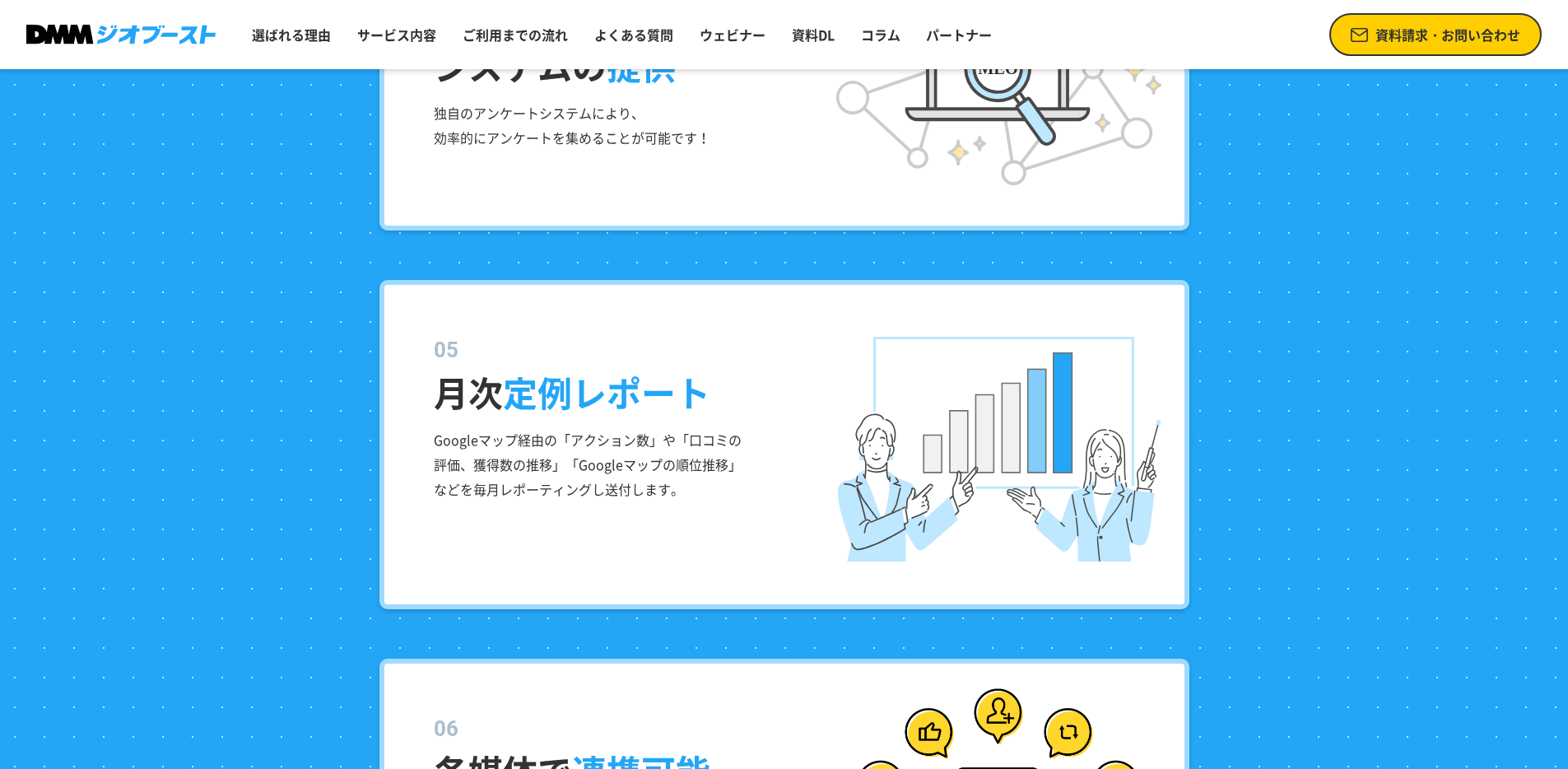
click at [160, 33] on img at bounding box center [121, 35] width 189 height 20
